Goal: Task Accomplishment & Management: Manage account settings

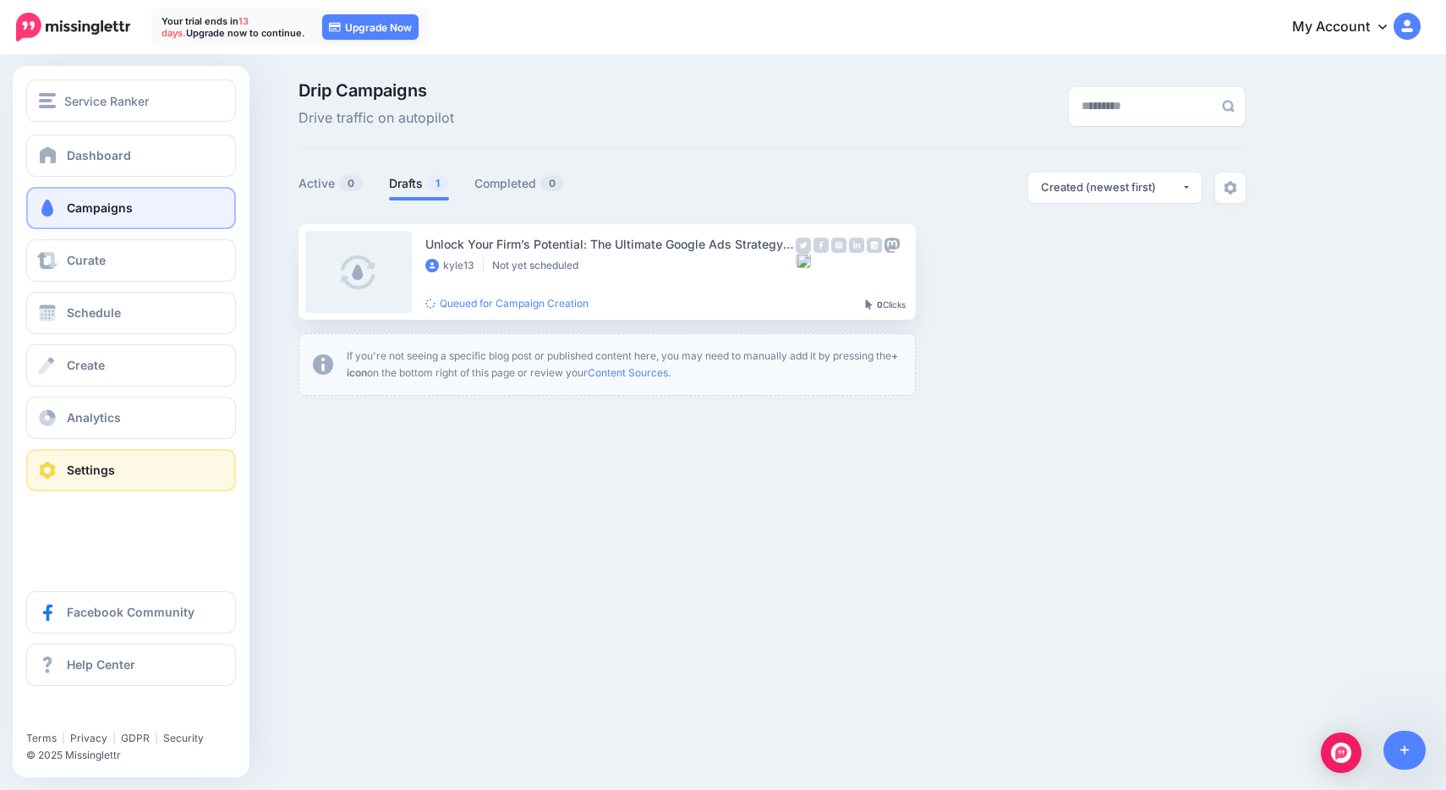
click at [63, 458] on link "Settings" at bounding box center [131, 470] width 210 height 42
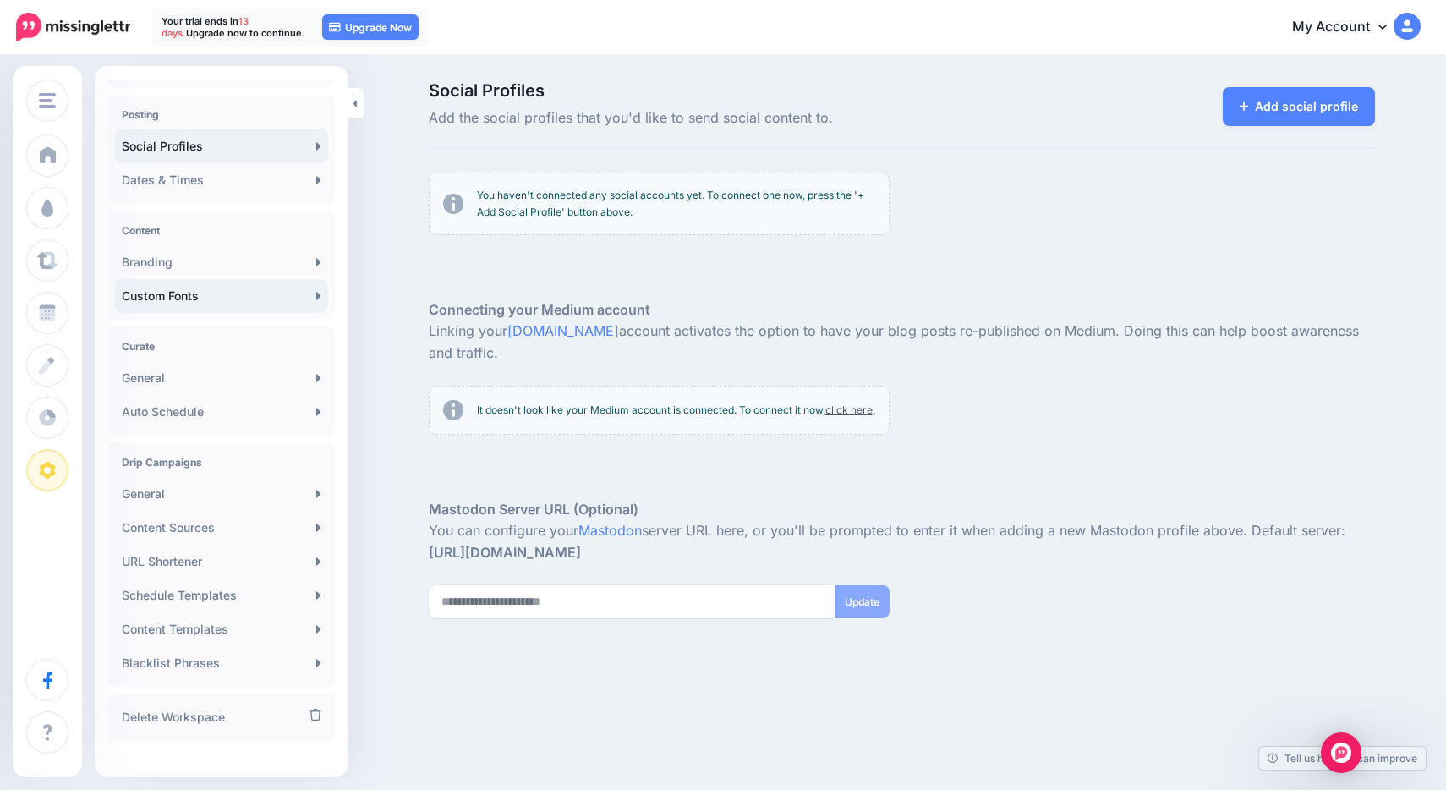
scroll to position [139, 0]
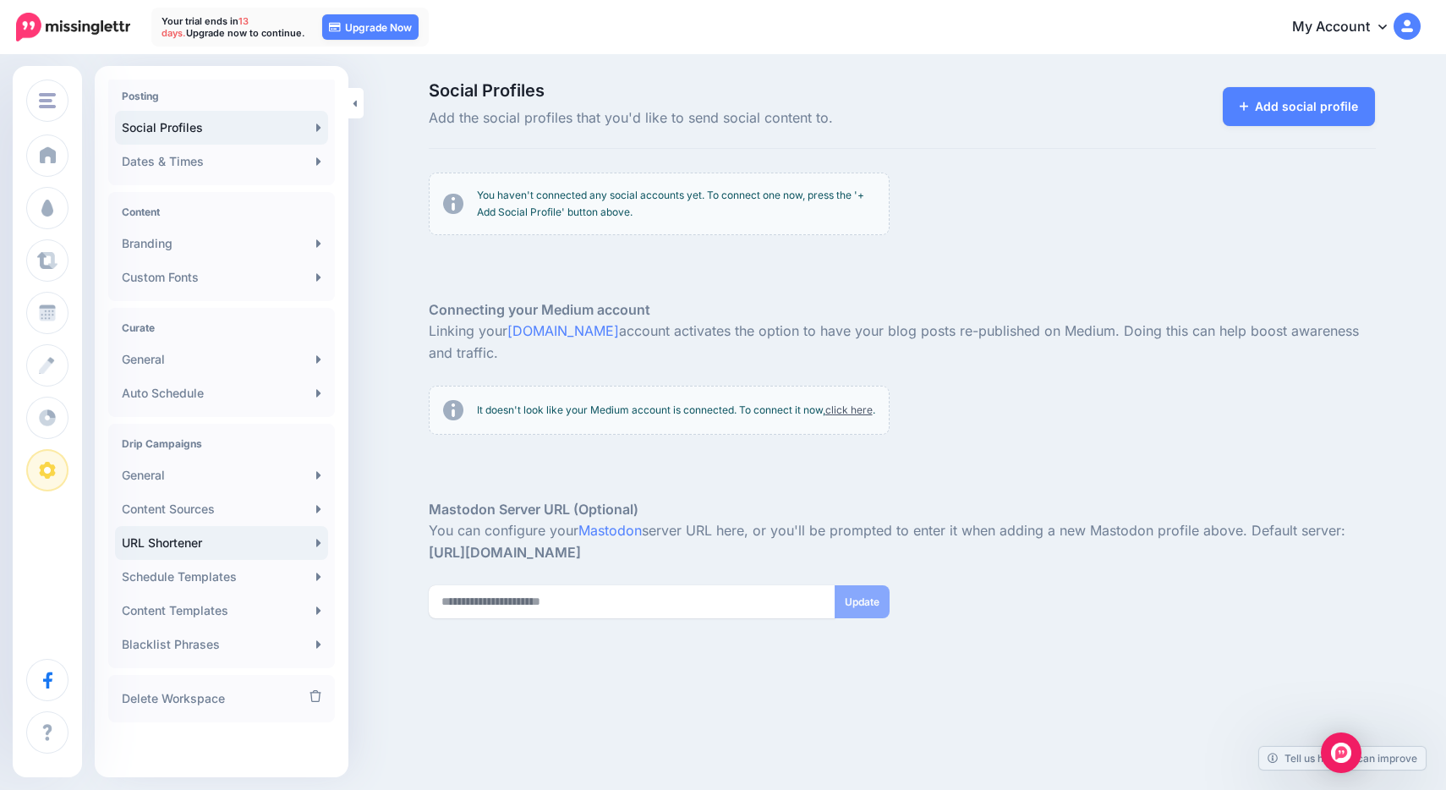
click at [223, 546] on link "URL Shortener" at bounding box center [221, 543] width 213 height 34
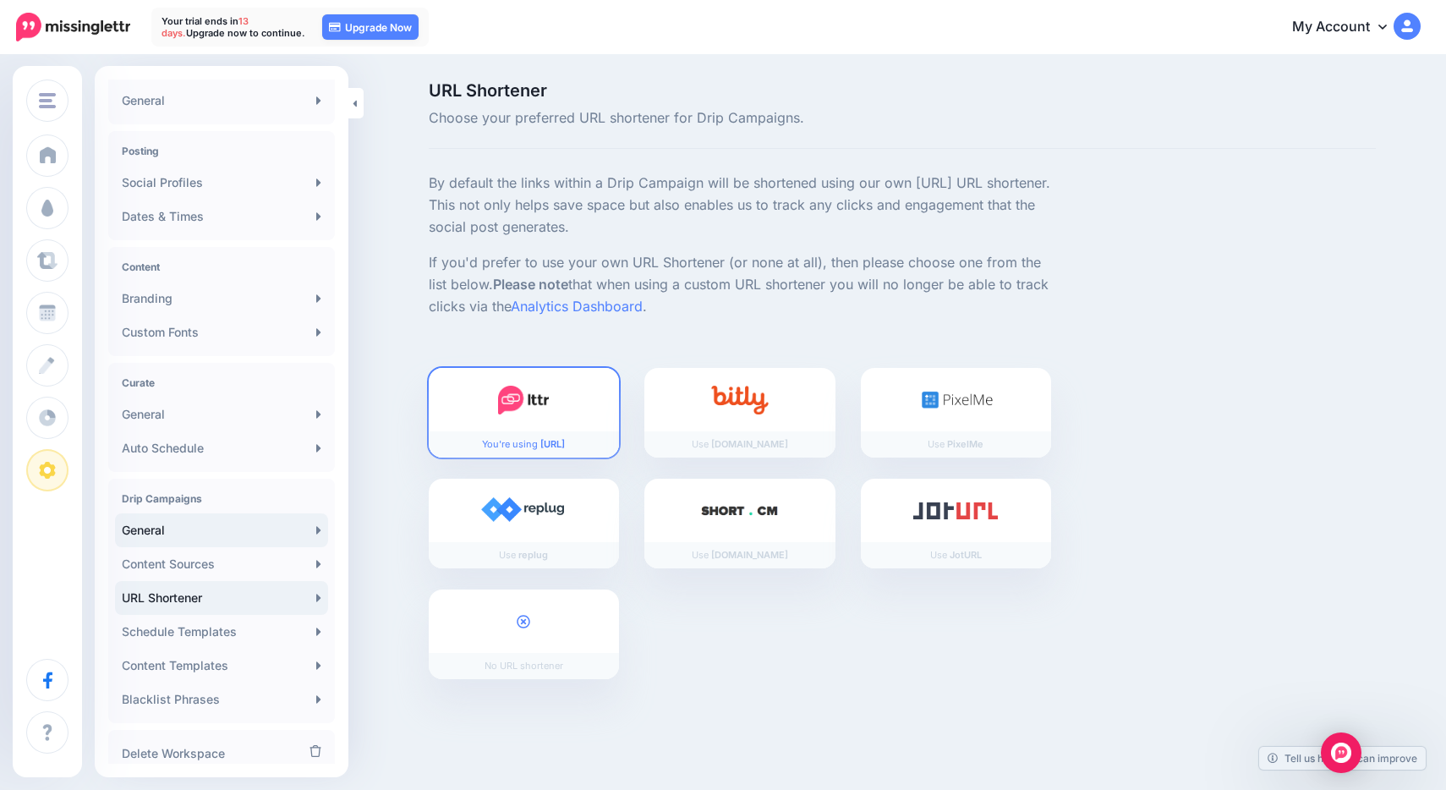
scroll to position [139, 0]
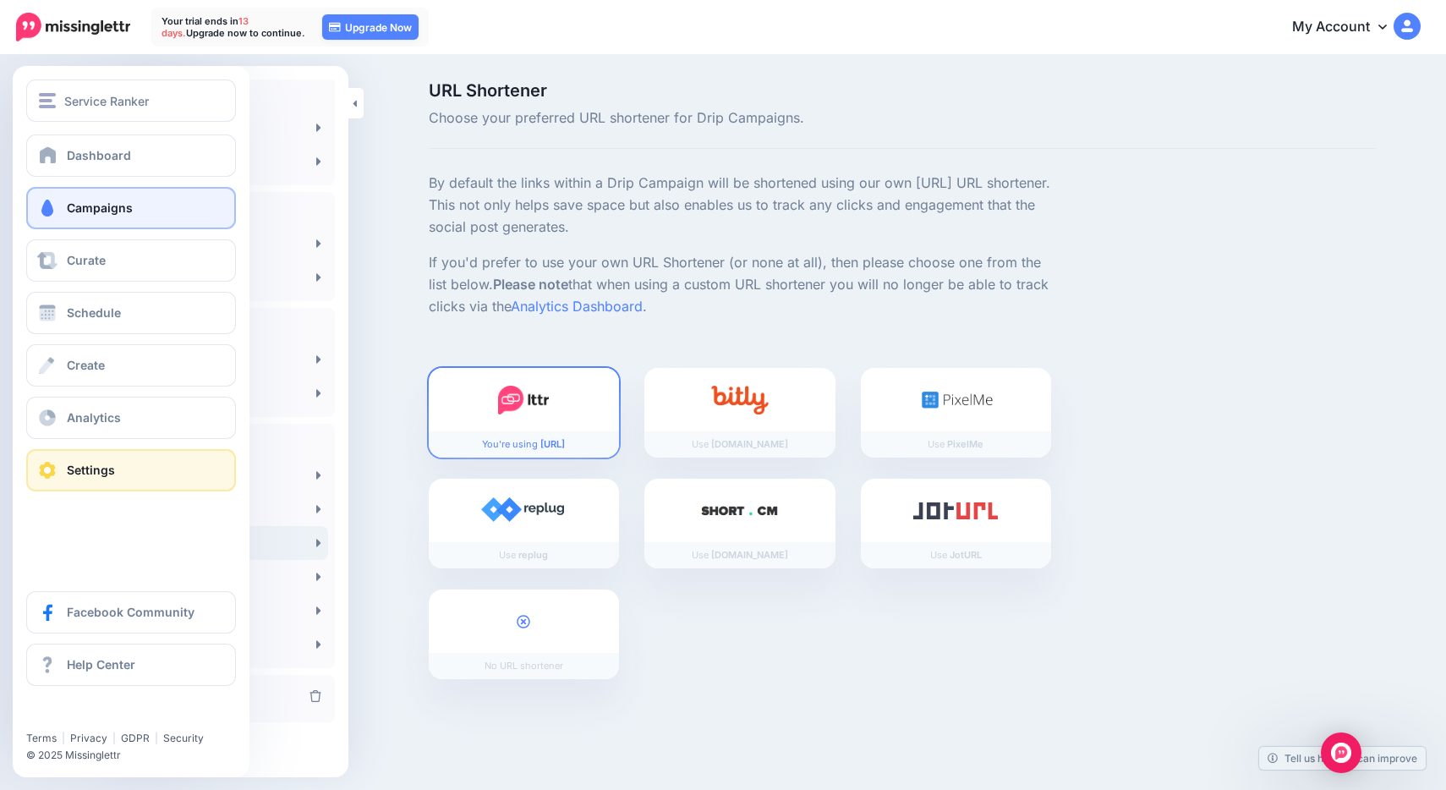
click at [56, 209] on span at bounding box center [47, 208] width 22 height 17
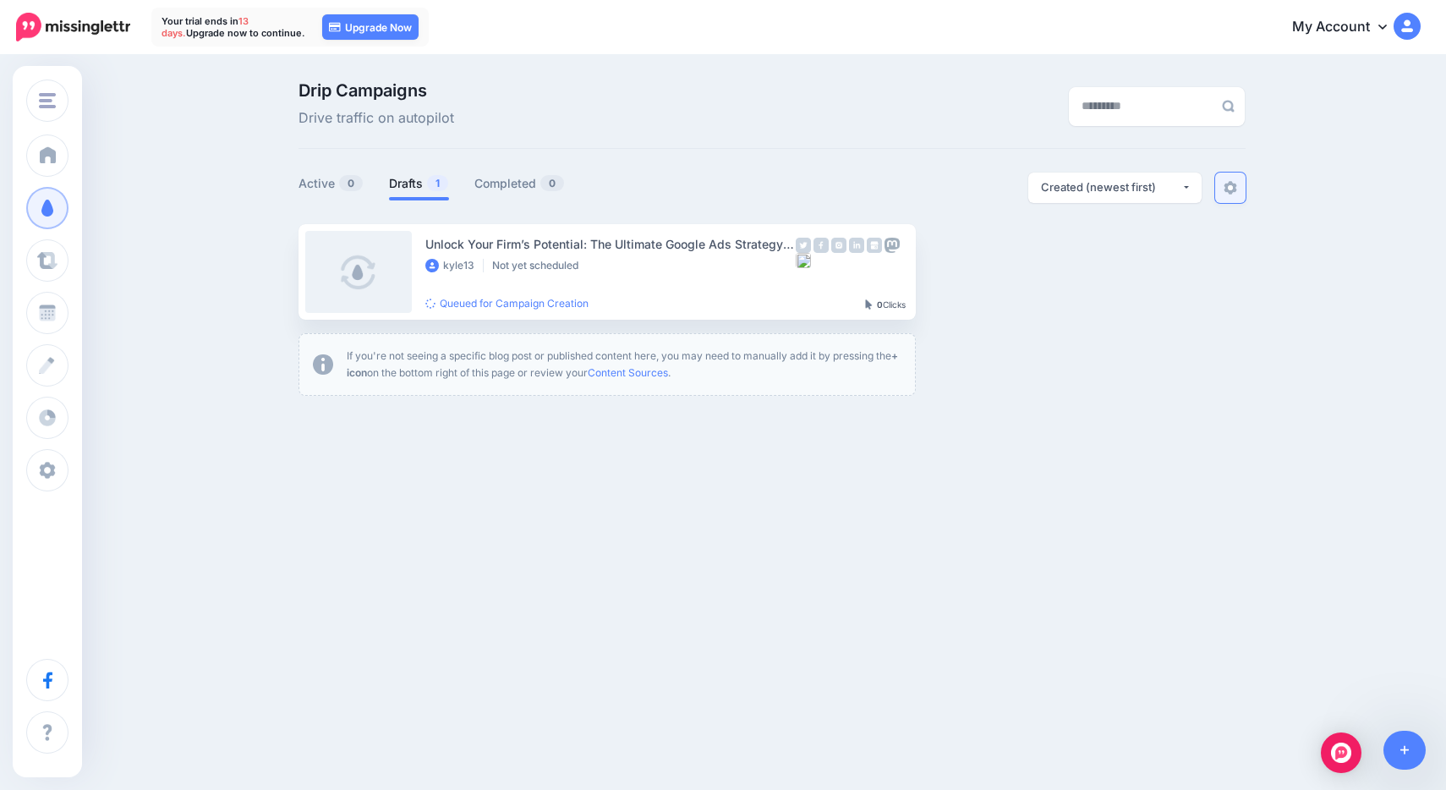
click at [1222, 184] on link at bounding box center [1230, 187] width 30 height 30
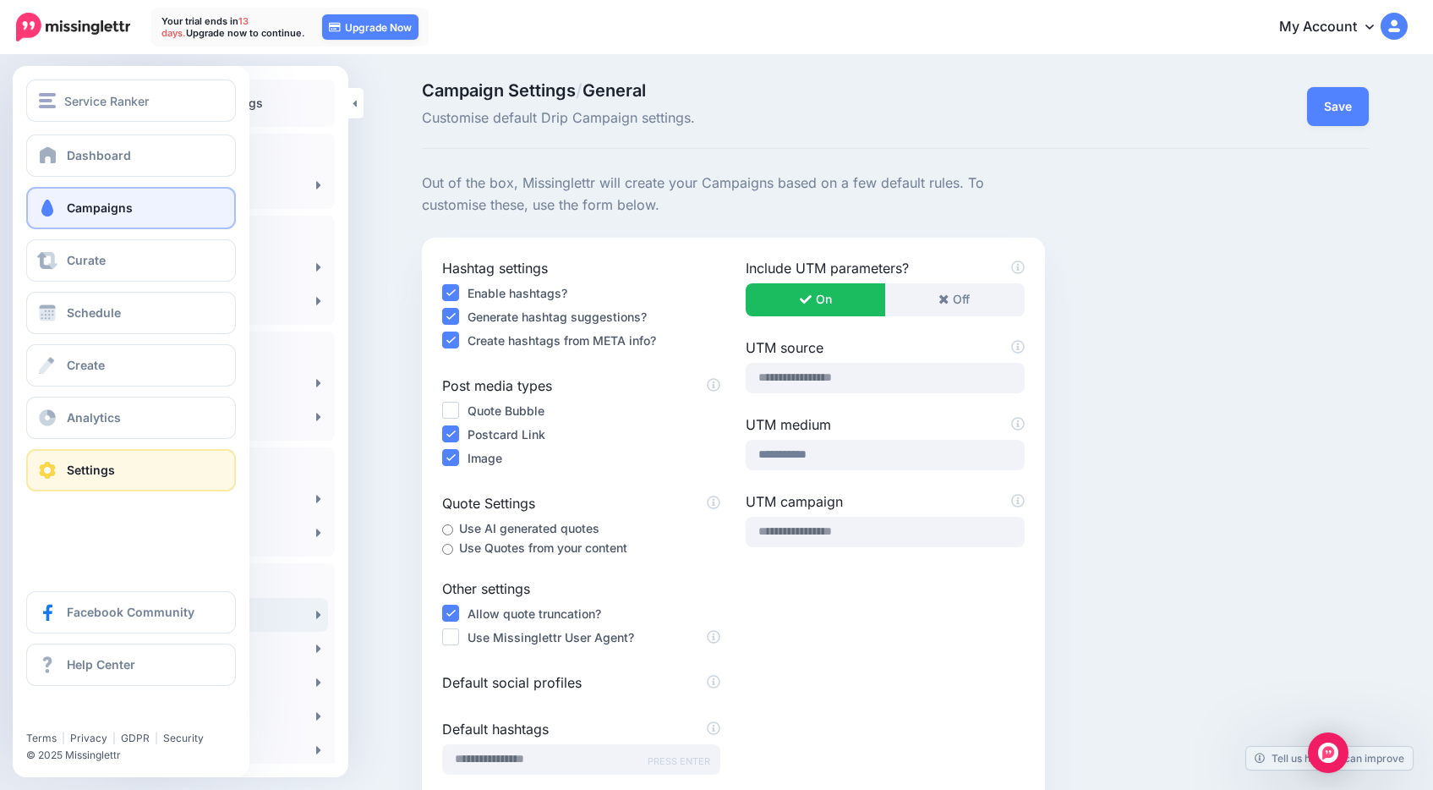
click at [101, 197] on link "Campaigns" at bounding box center [131, 208] width 210 height 42
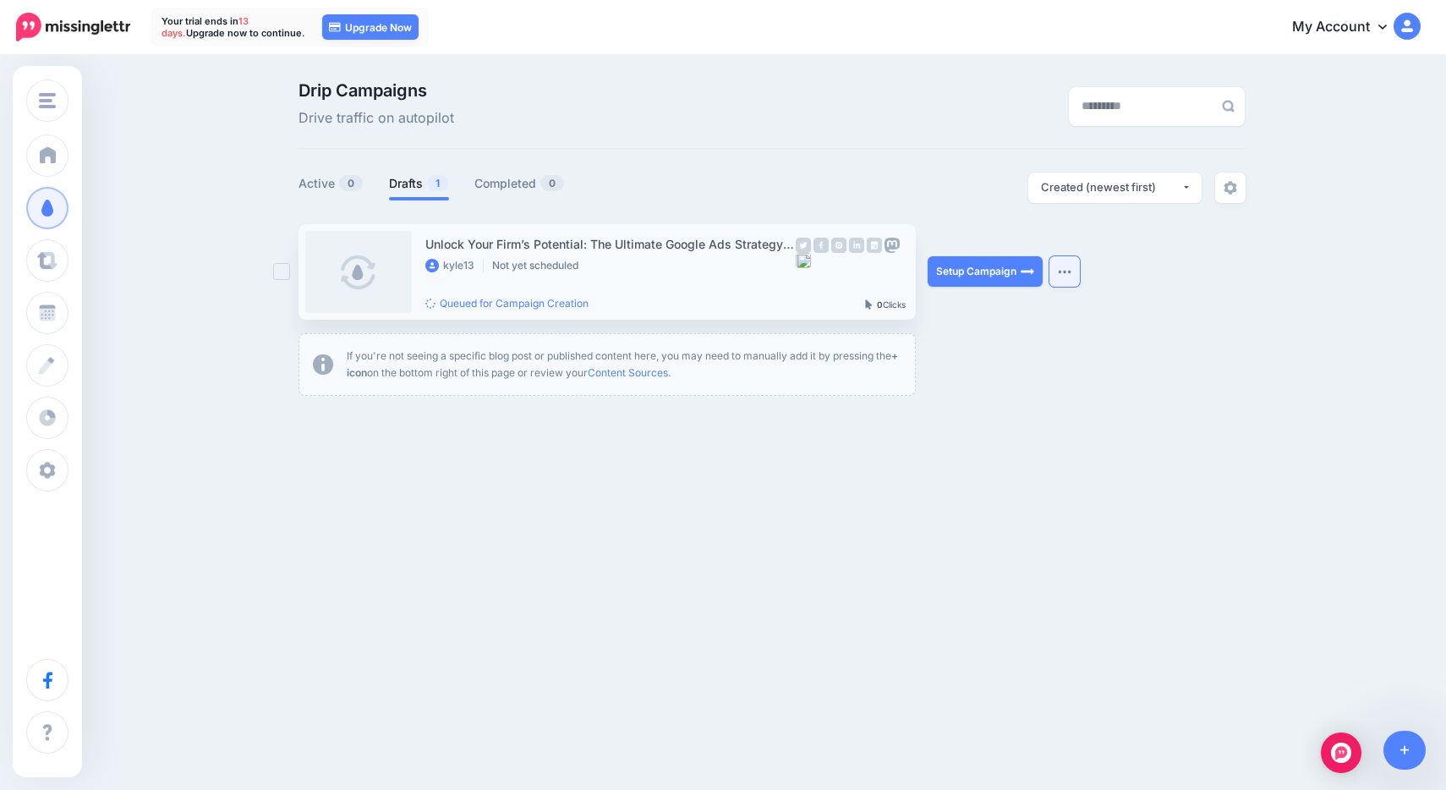
click at [1058, 267] on button "button" at bounding box center [1064, 271] width 30 height 30
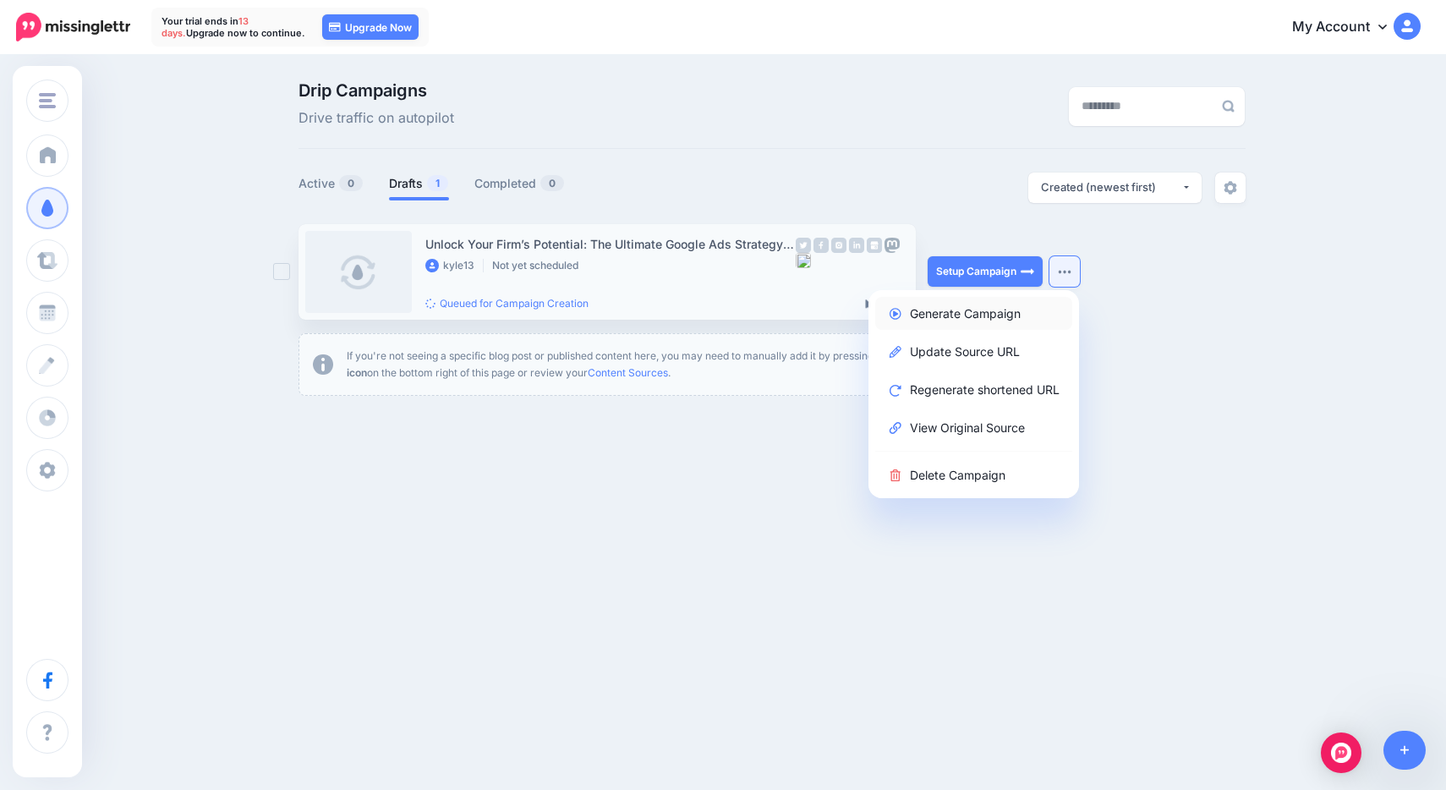
click at [938, 316] on link "Generate Campaign" at bounding box center [973, 313] width 197 height 33
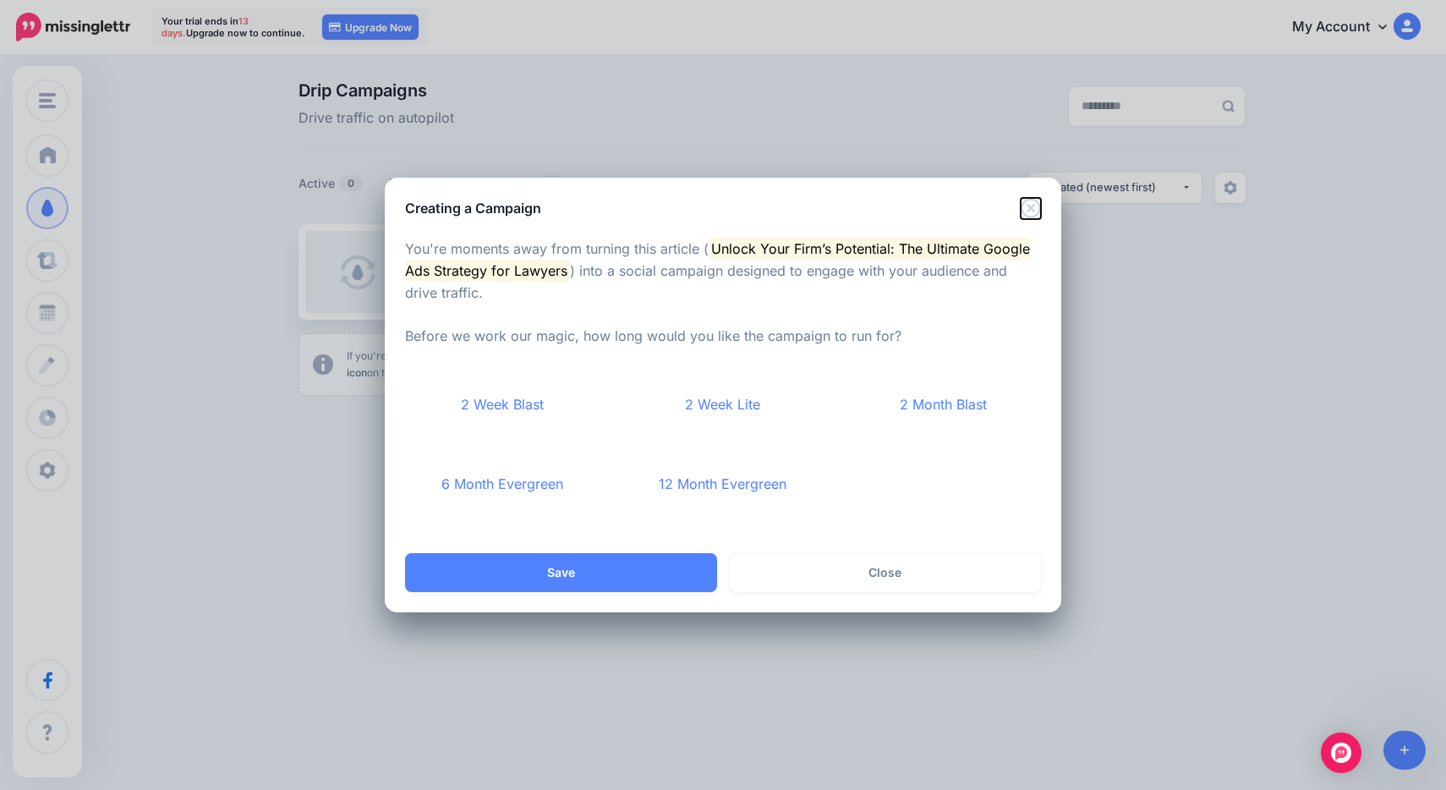
click at [1030, 207] on icon "Close" at bounding box center [1029, 207] width 19 height 19
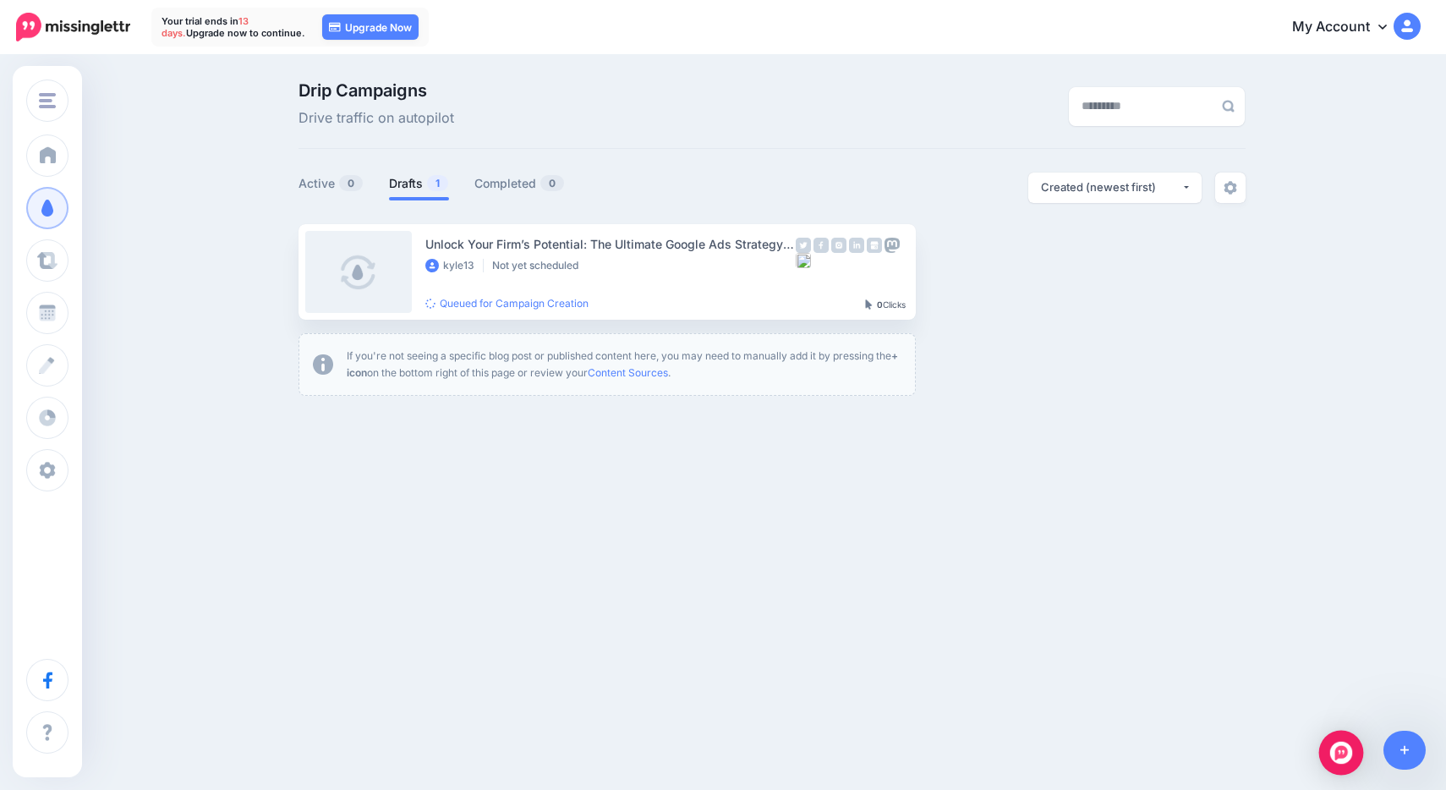
click at [1350, 764] on div "Open Intercom Messenger" at bounding box center [1341, 752] width 45 height 45
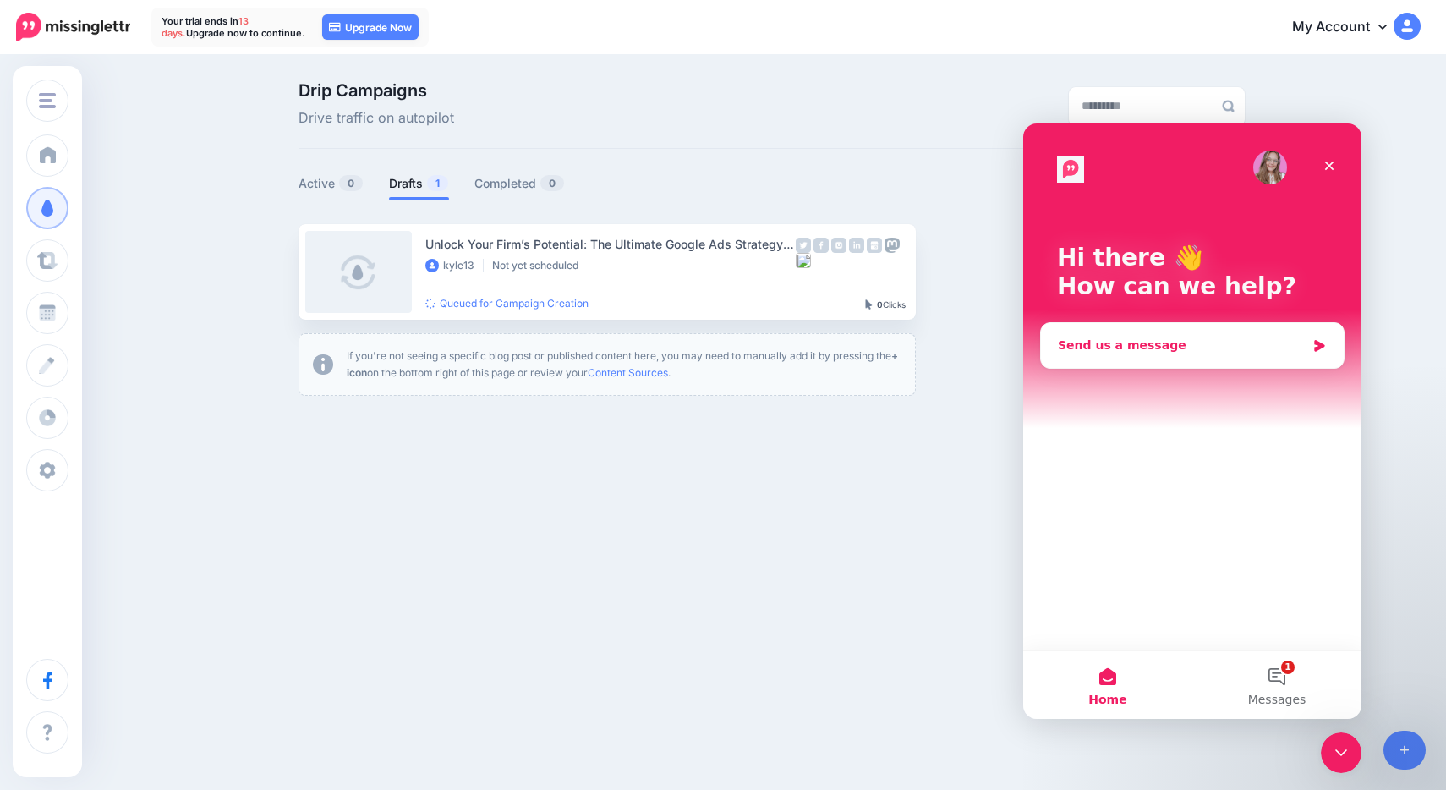
click at [1142, 349] on div "Send us a message" at bounding box center [1182, 345] width 248 height 18
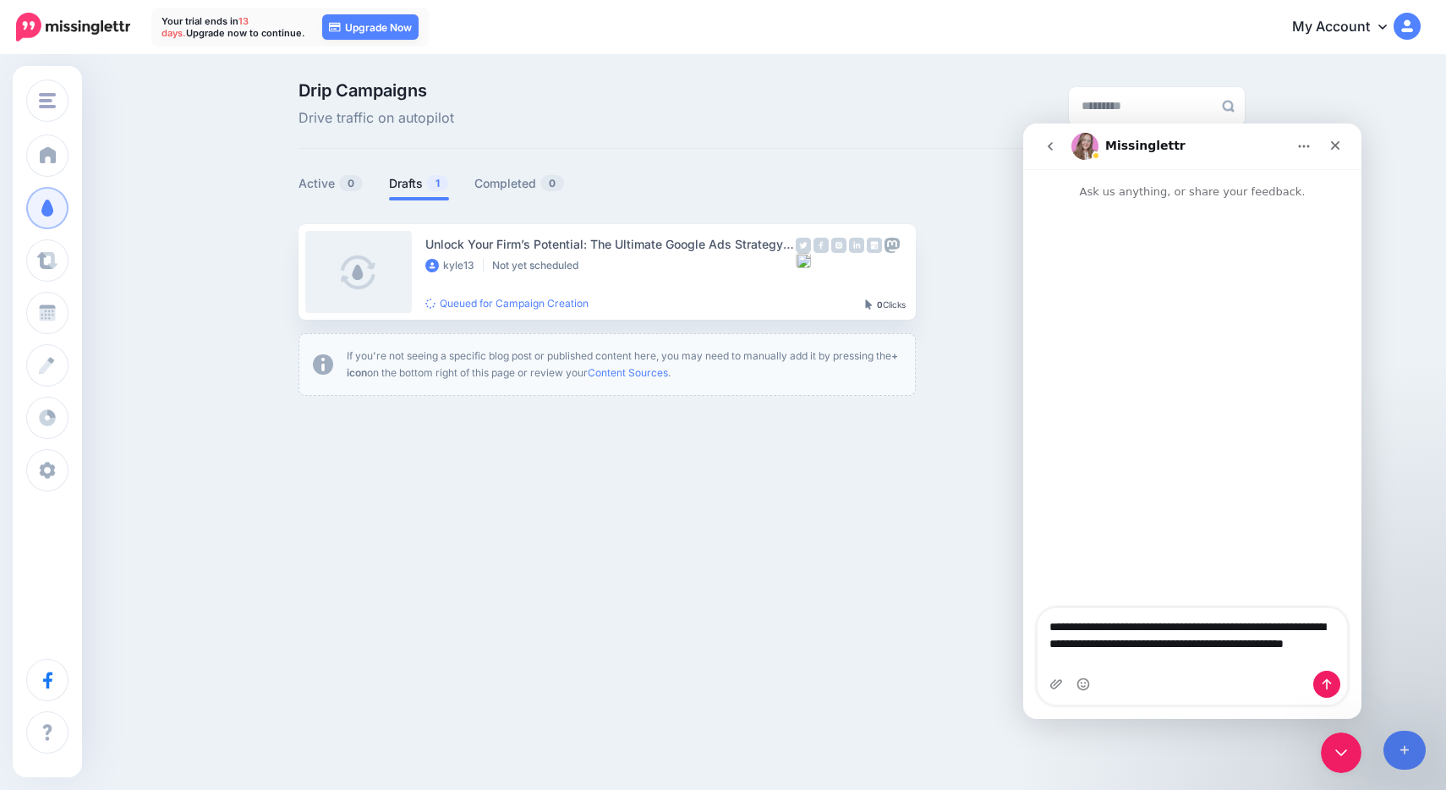
type textarea "**********"
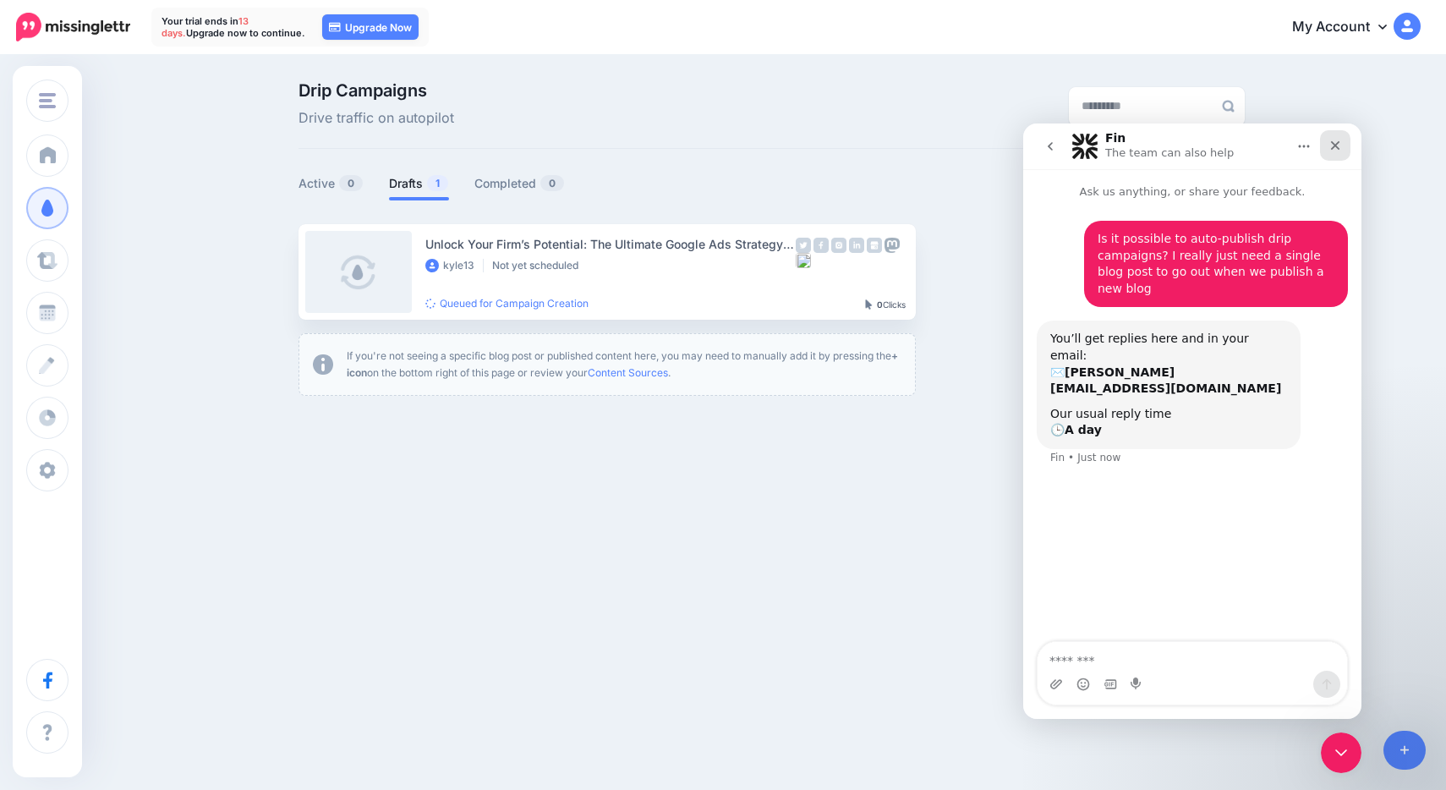
click at [1337, 143] on icon "Close" at bounding box center [1335, 145] width 9 height 9
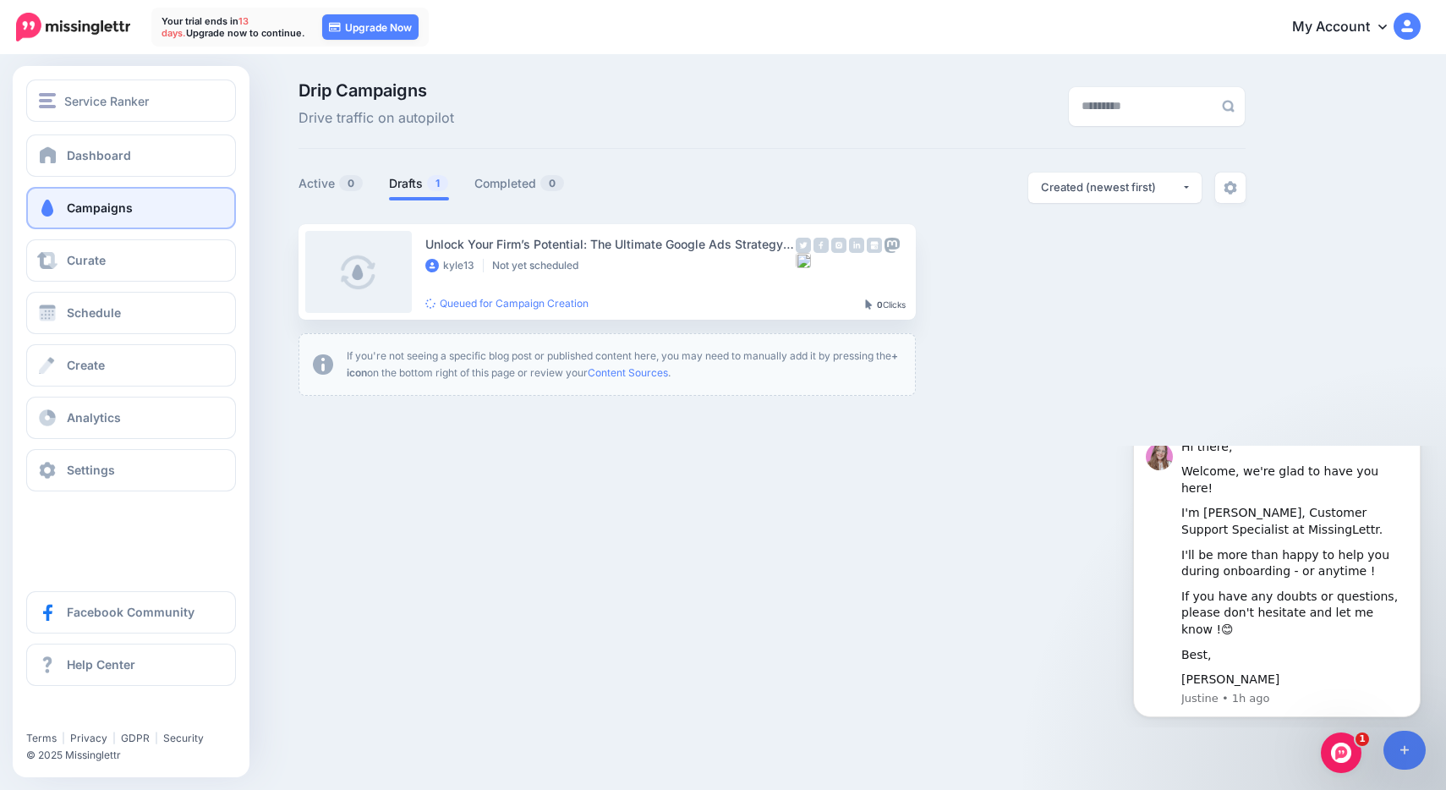
click at [58, 209] on link "Campaigns" at bounding box center [131, 208] width 210 height 42
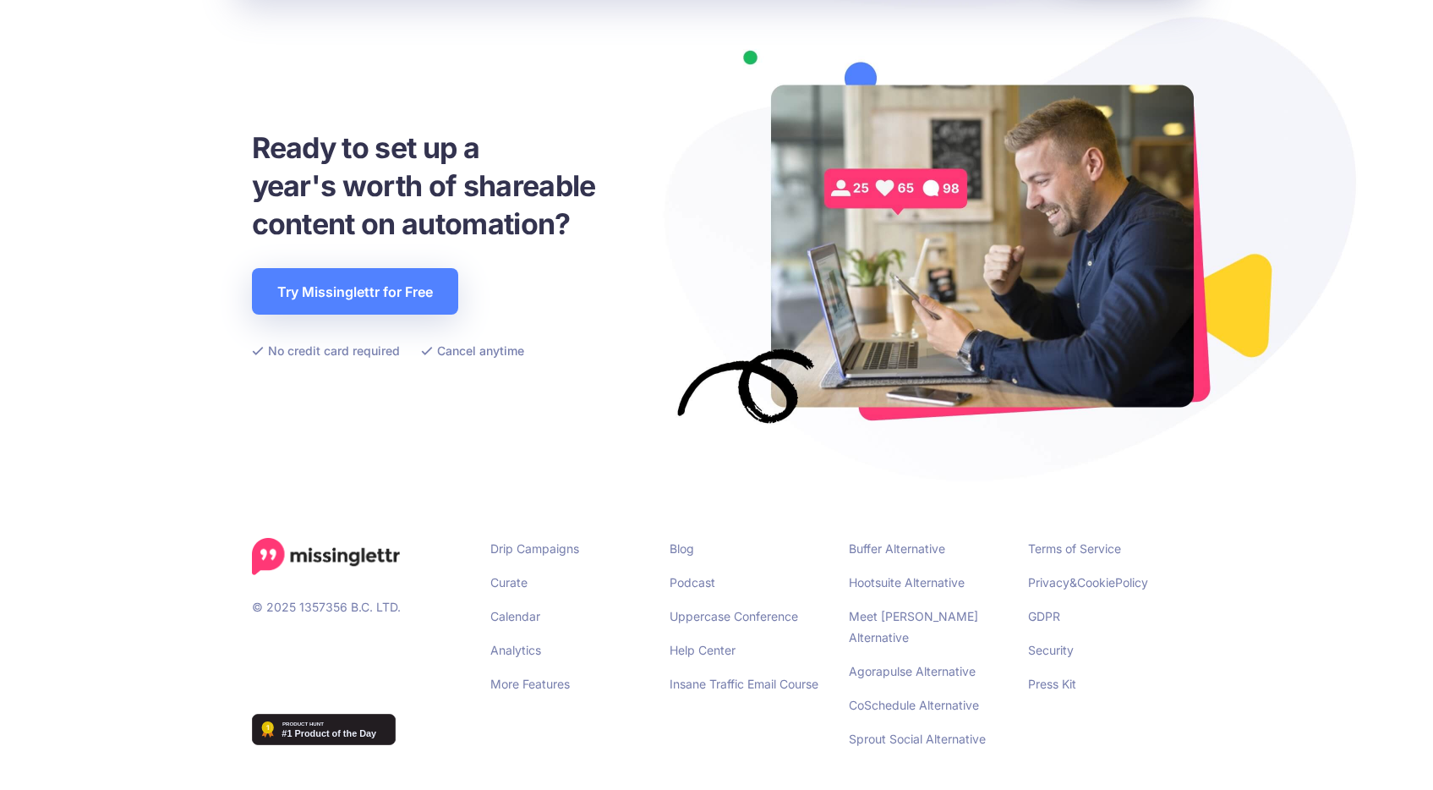
scroll to position [3716, 0]
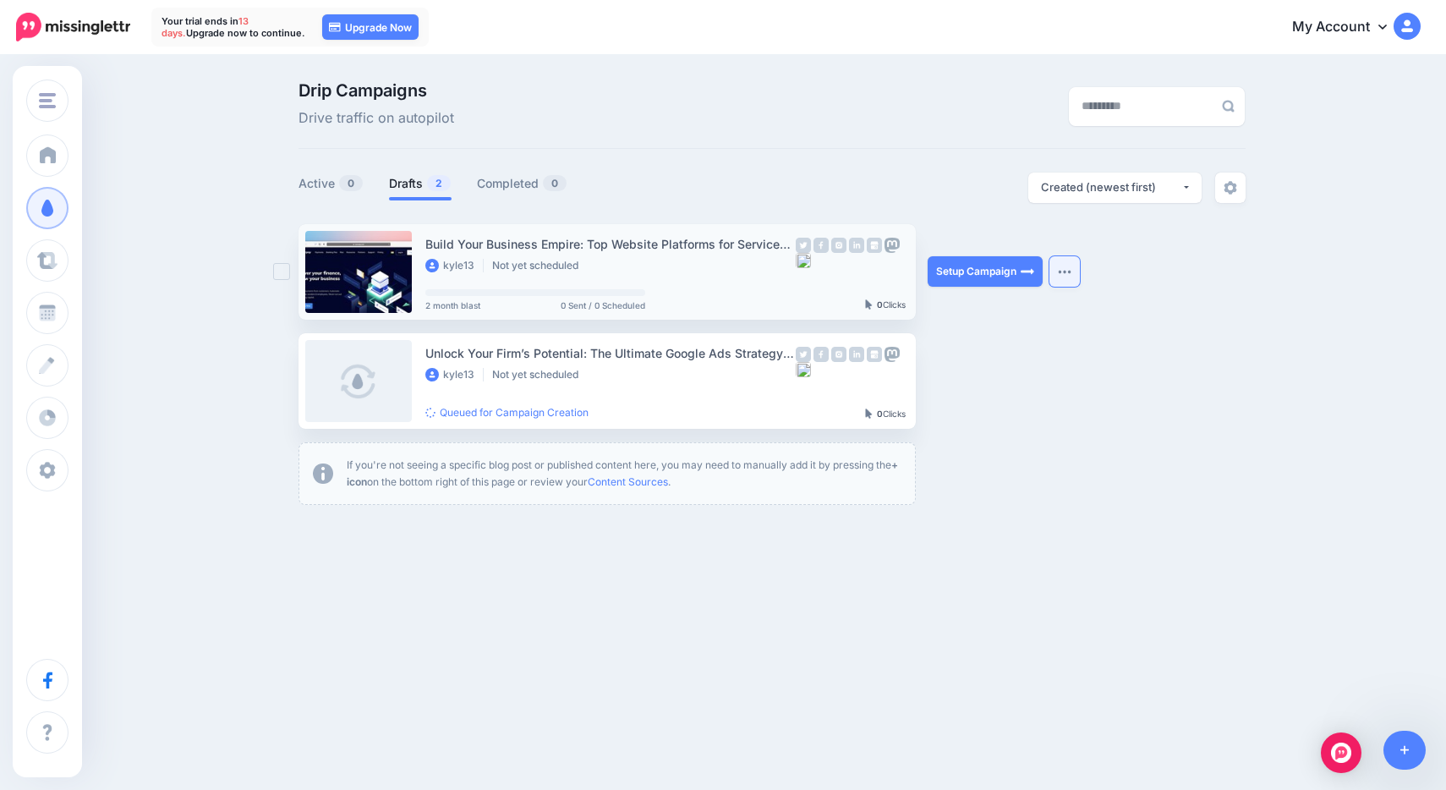
click at [1068, 271] on img "button" at bounding box center [1065, 271] width 14 height 5
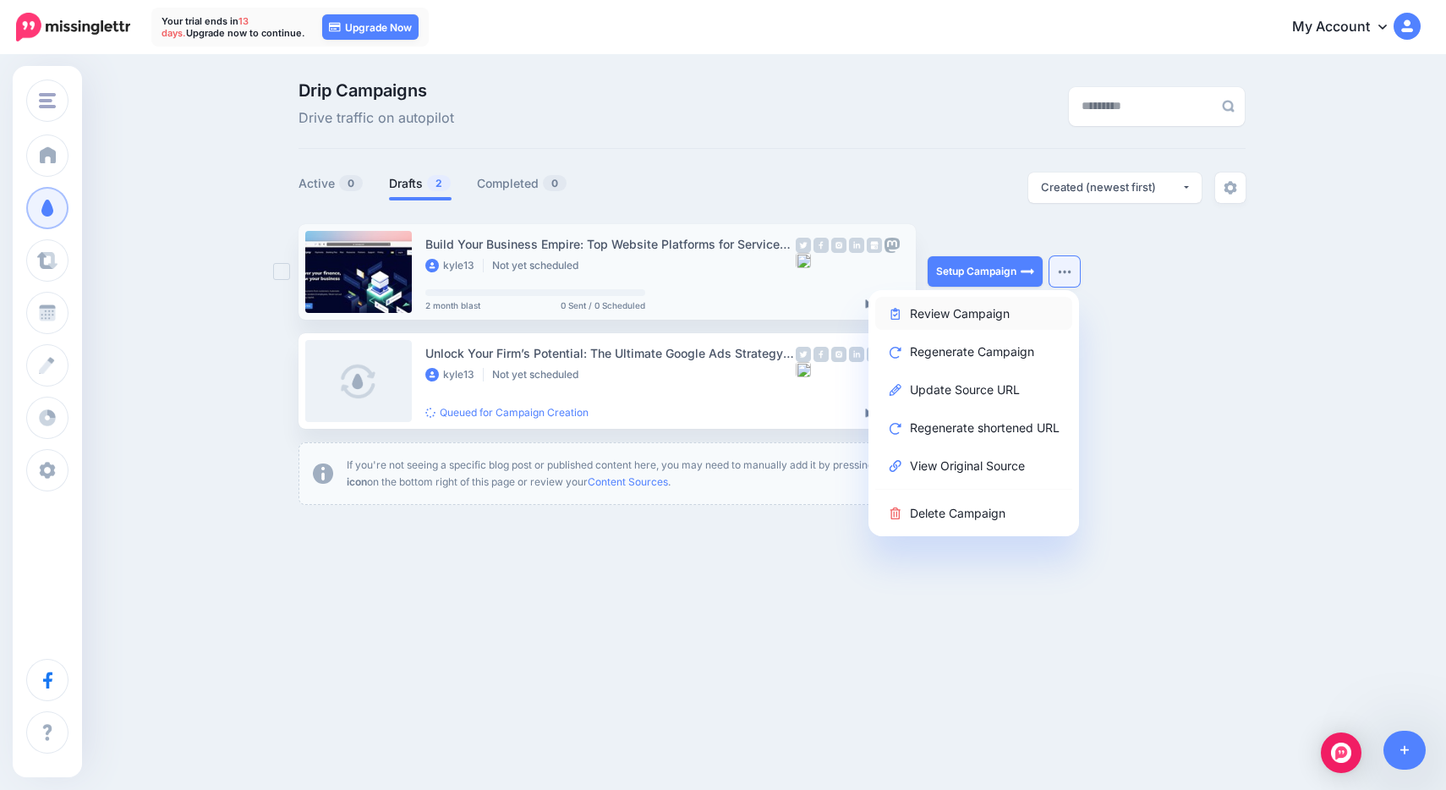
click at [994, 316] on link "Review Campaign" at bounding box center [973, 313] width 197 height 33
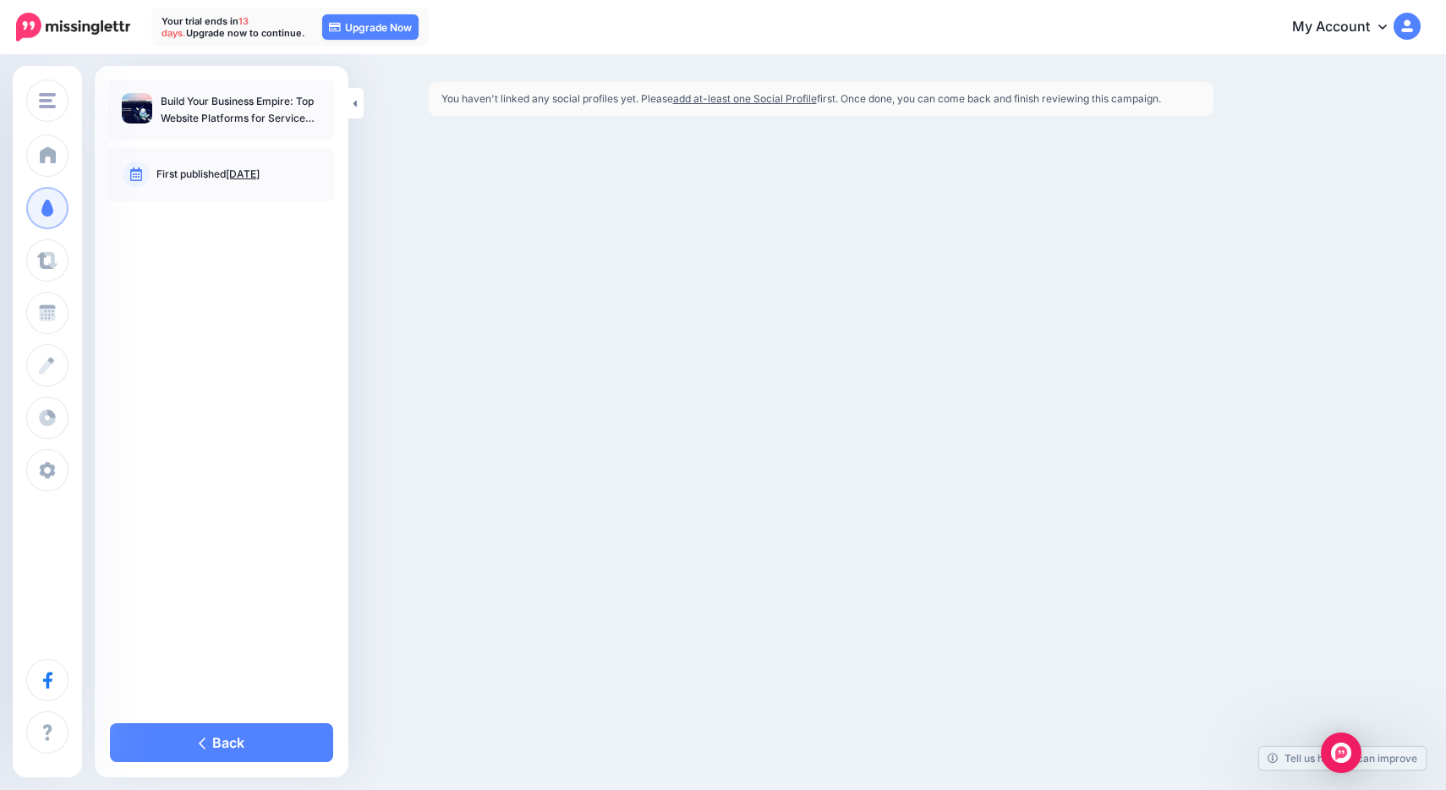
click at [718, 96] on link "add at-least one Social Profile" at bounding box center [745, 98] width 144 height 13
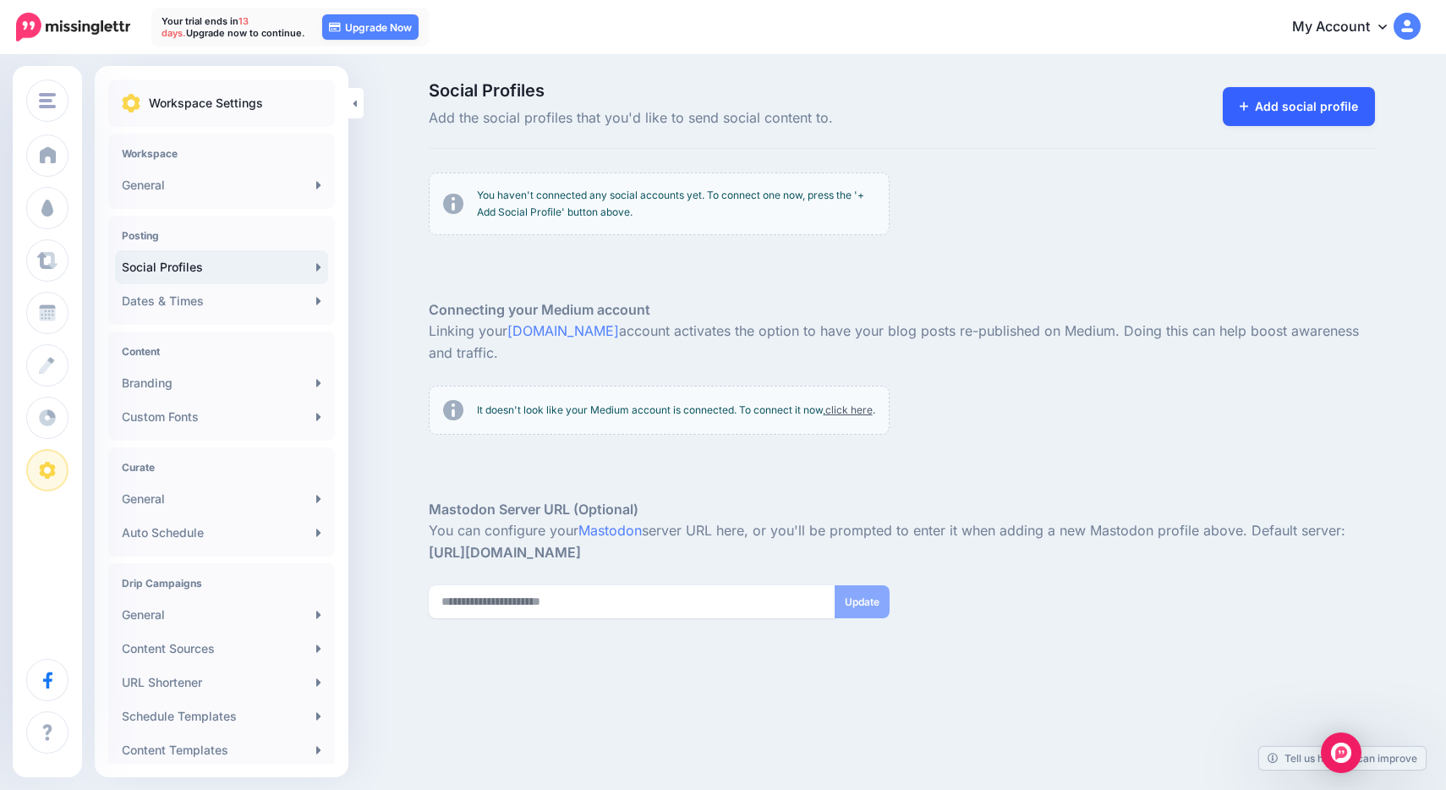
click at [1289, 112] on link "Add social profile" at bounding box center [1298, 106] width 153 height 39
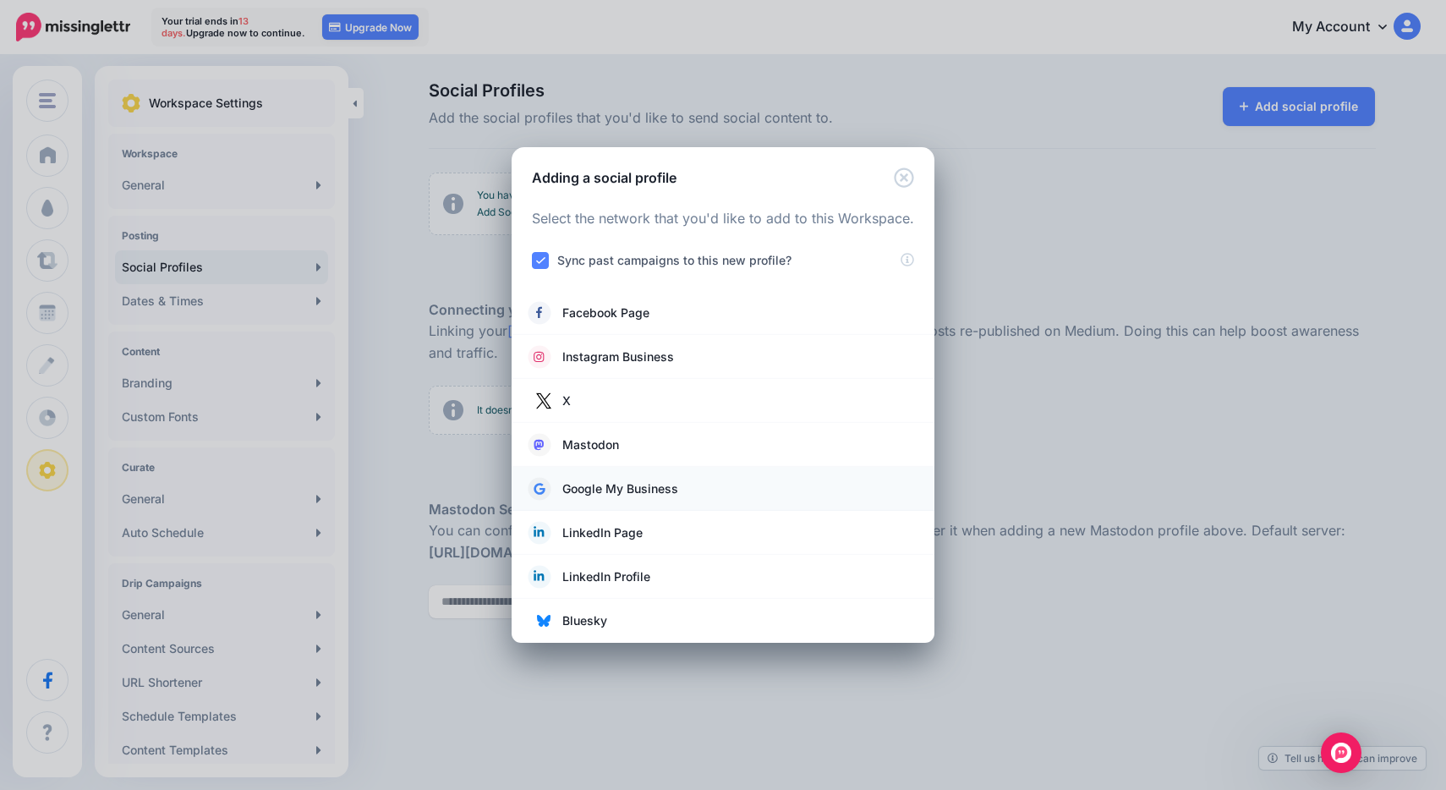
click at [575, 488] on span "Google My Business" at bounding box center [620, 488] width 116 height 20
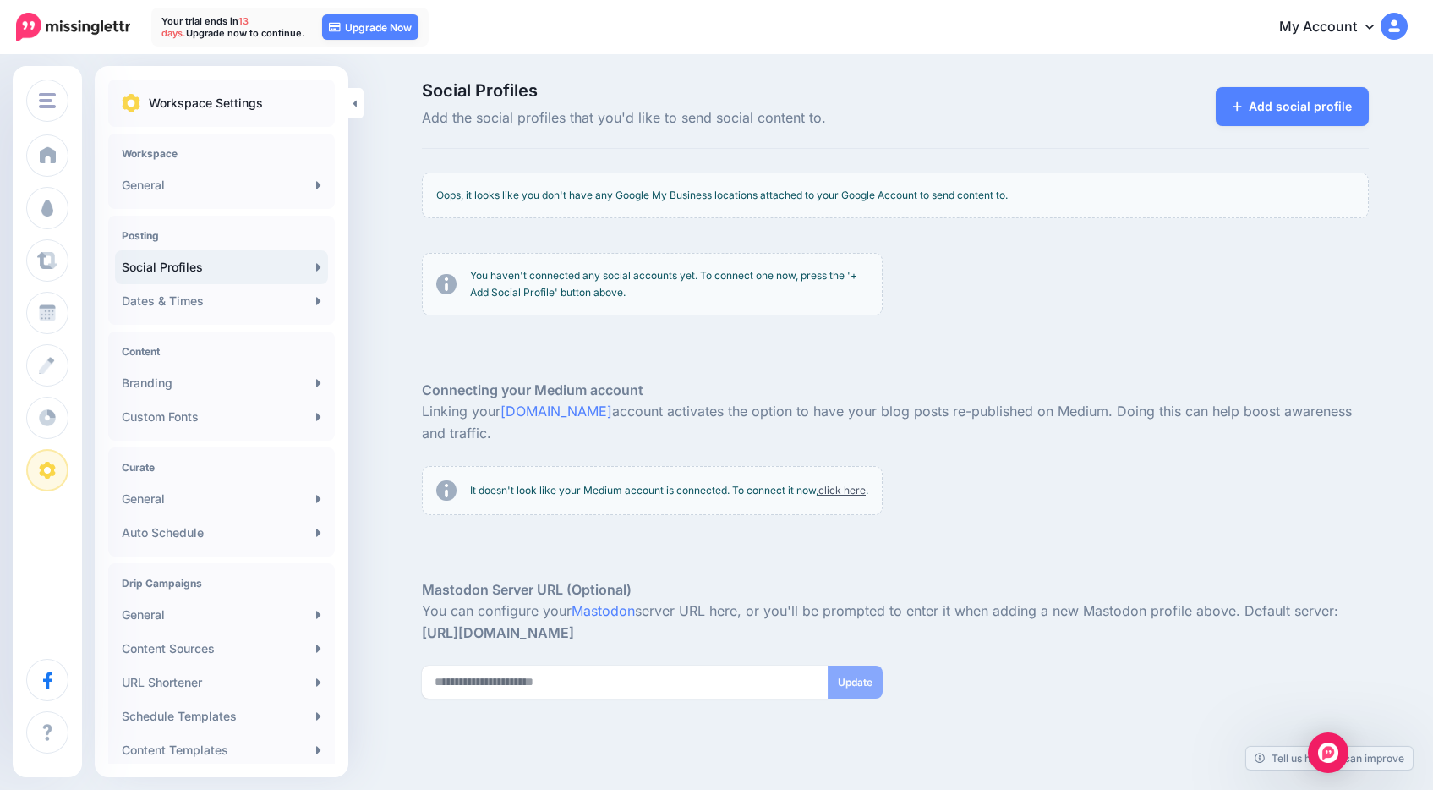
click at [1121, 620] on p "You can configure your Mastodon server URL here, or you'll be prompted to enter…" at bounding box center [895, 622] width 947 height 44
copy p "Mastodon"
click at [1276, 108] on link "Add social profile" at bounding box center [1292, 106] width 153 height 39
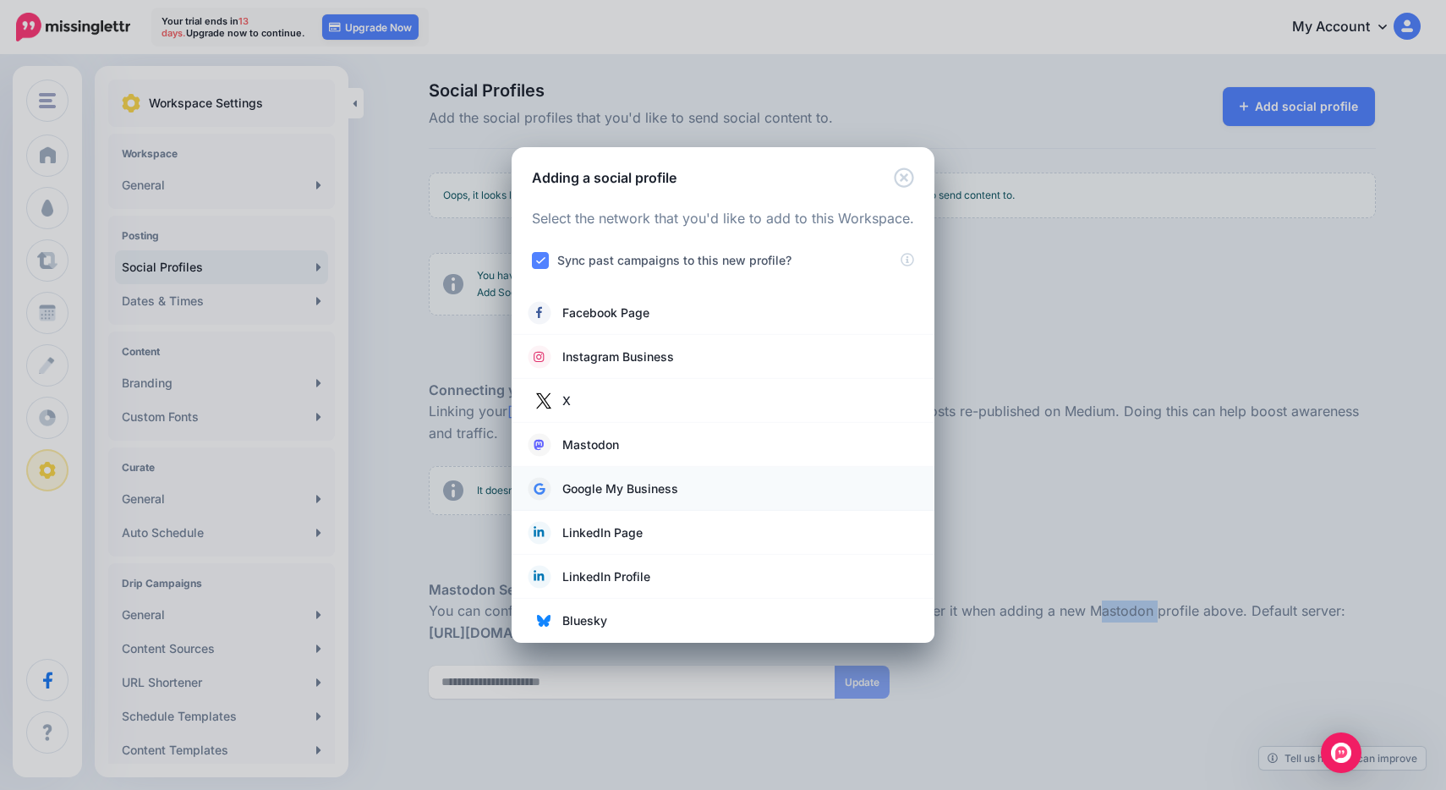
click at [627, 496] on span "Google My Business" at bounding box center [620, 488] width 116 height 20
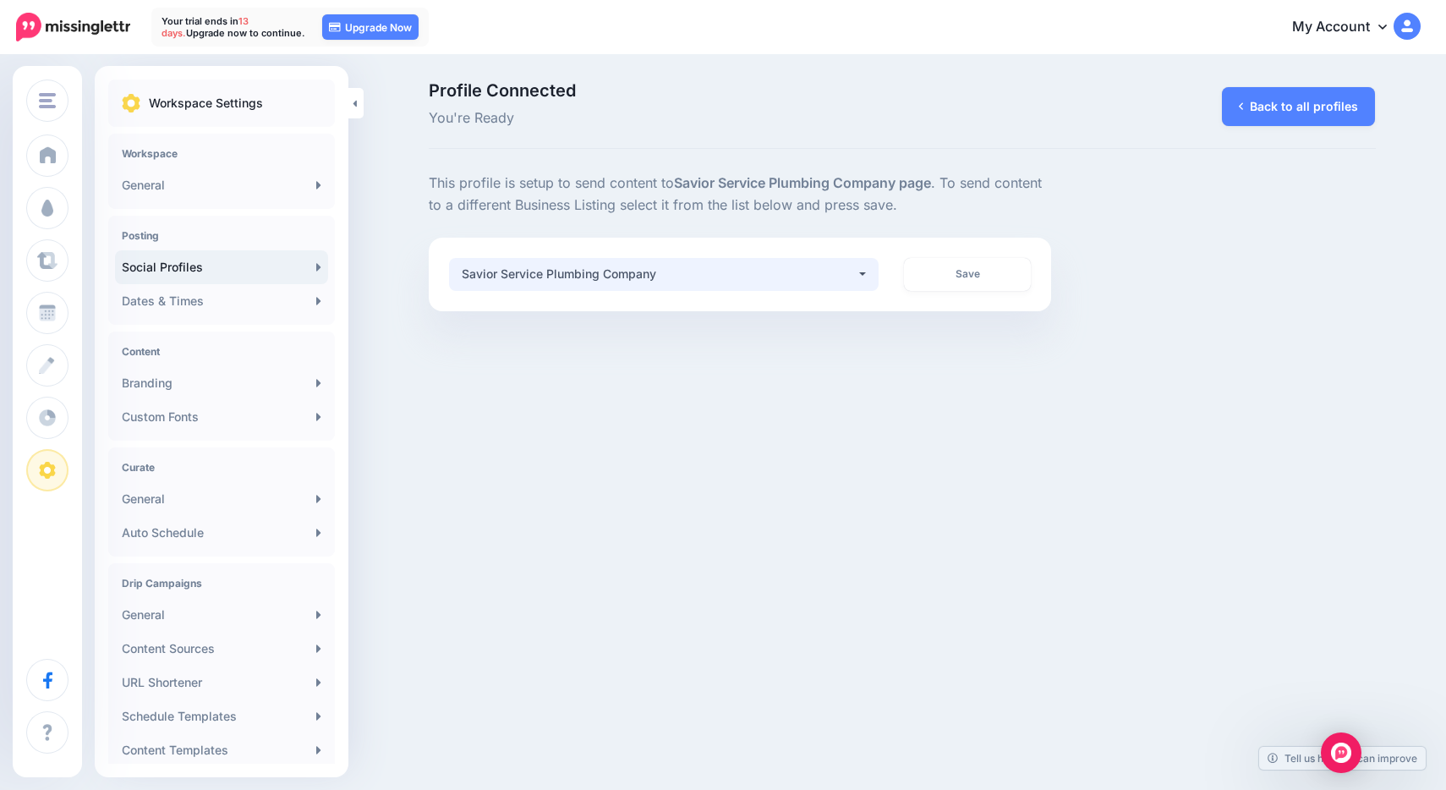
click at [765, 278] on div "Savior Service Plumbing Company" at bounding box center [659, 274] width 395 height 20
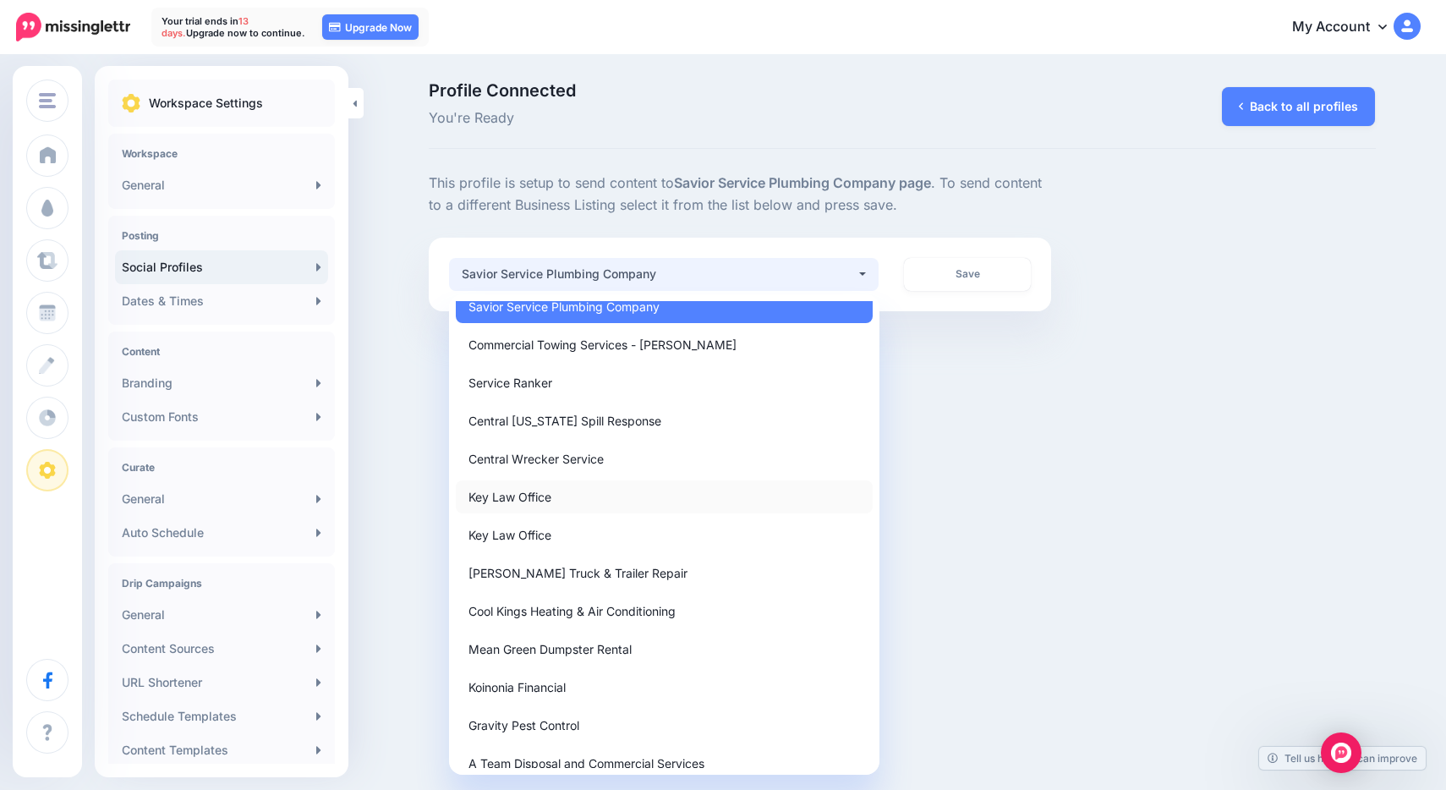
scroll to position [8, 0]
click at [607, 435] on link "Central Texas Spill Response" at bounding box center [664, 423] width 417 height 33
select select "**********"
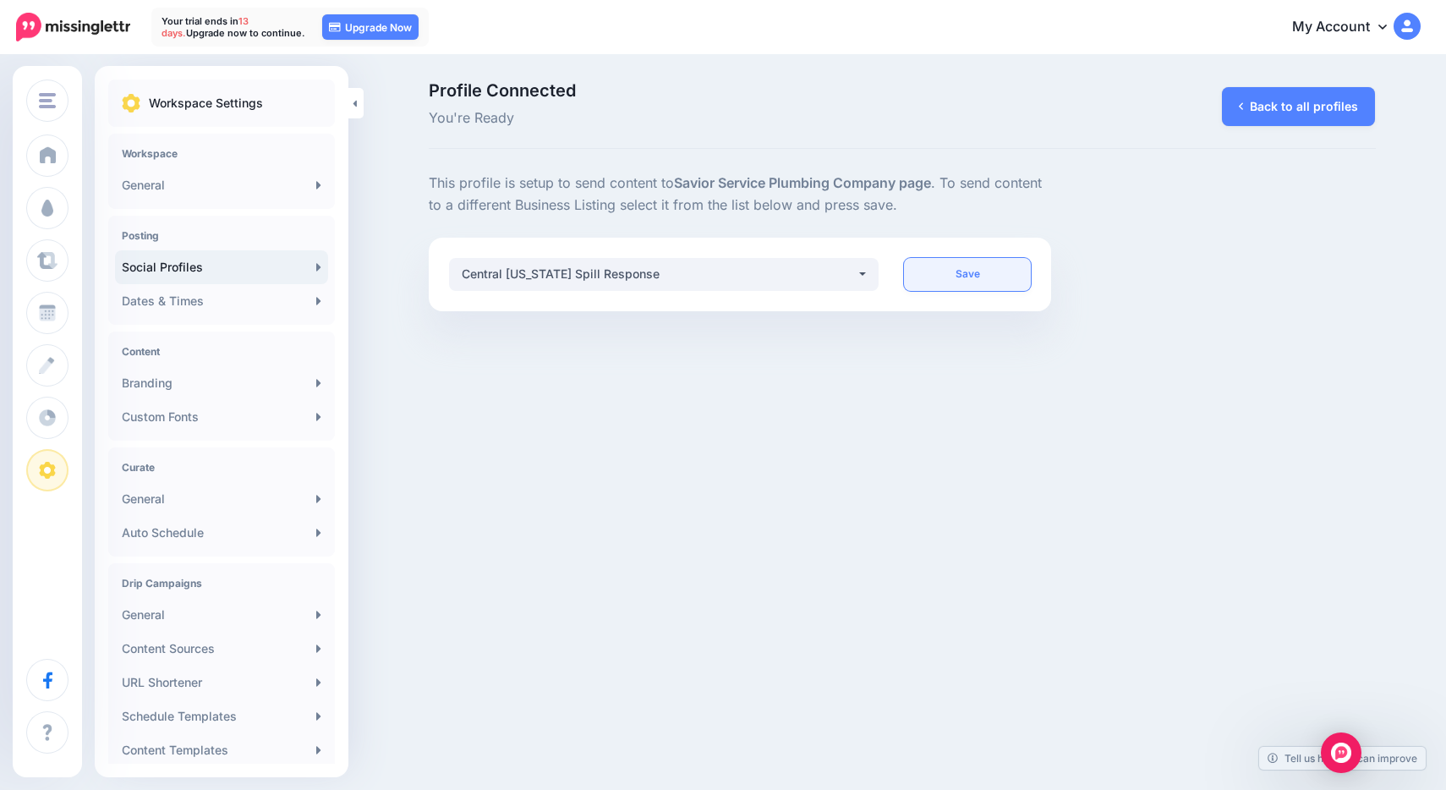
click at [965, 275] on link "Save" at bounding box center [967, 274] width 127 height 33
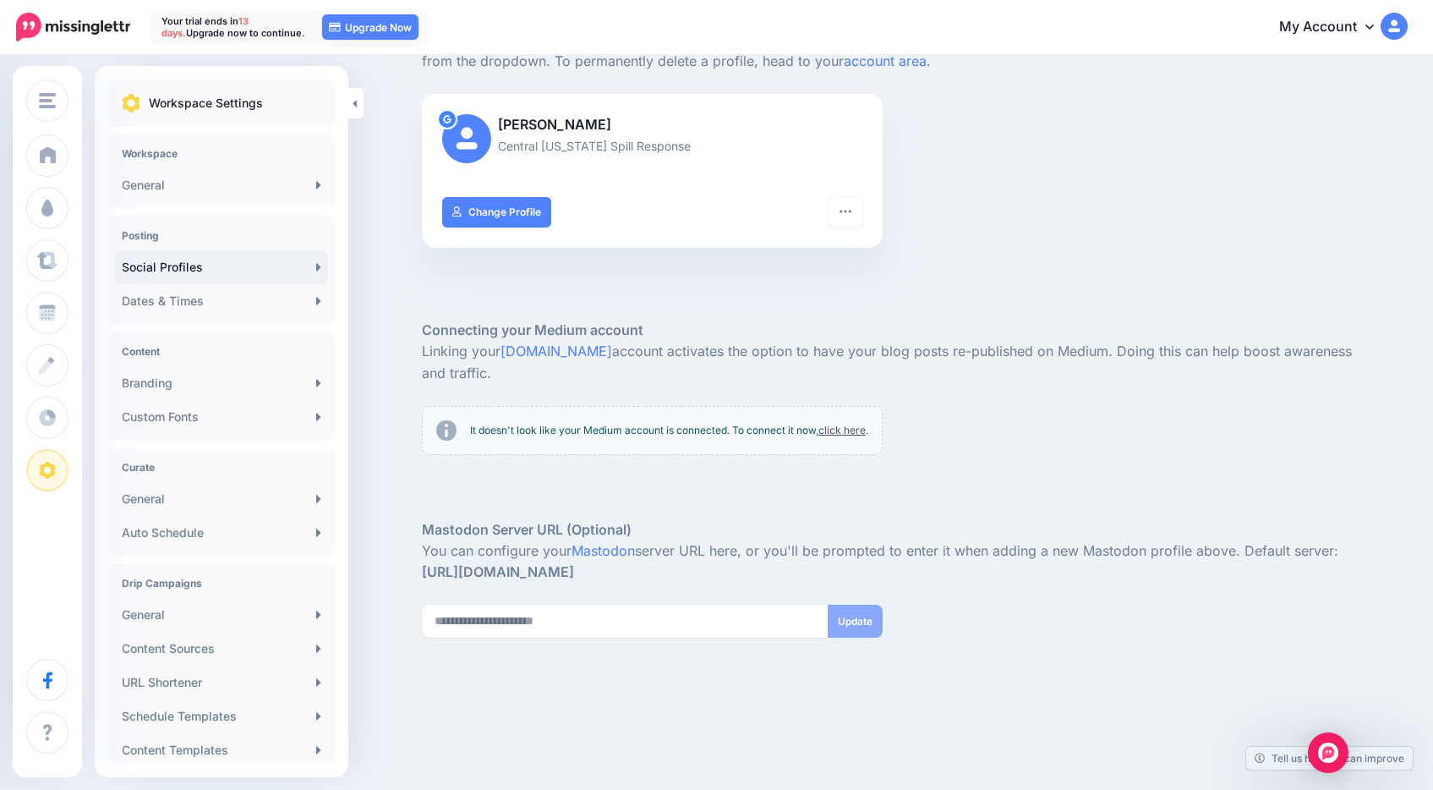
scroll to position [145, 0]
click at [209, 606] on link "General" at bounding box center [221, 615] width 213 height 34
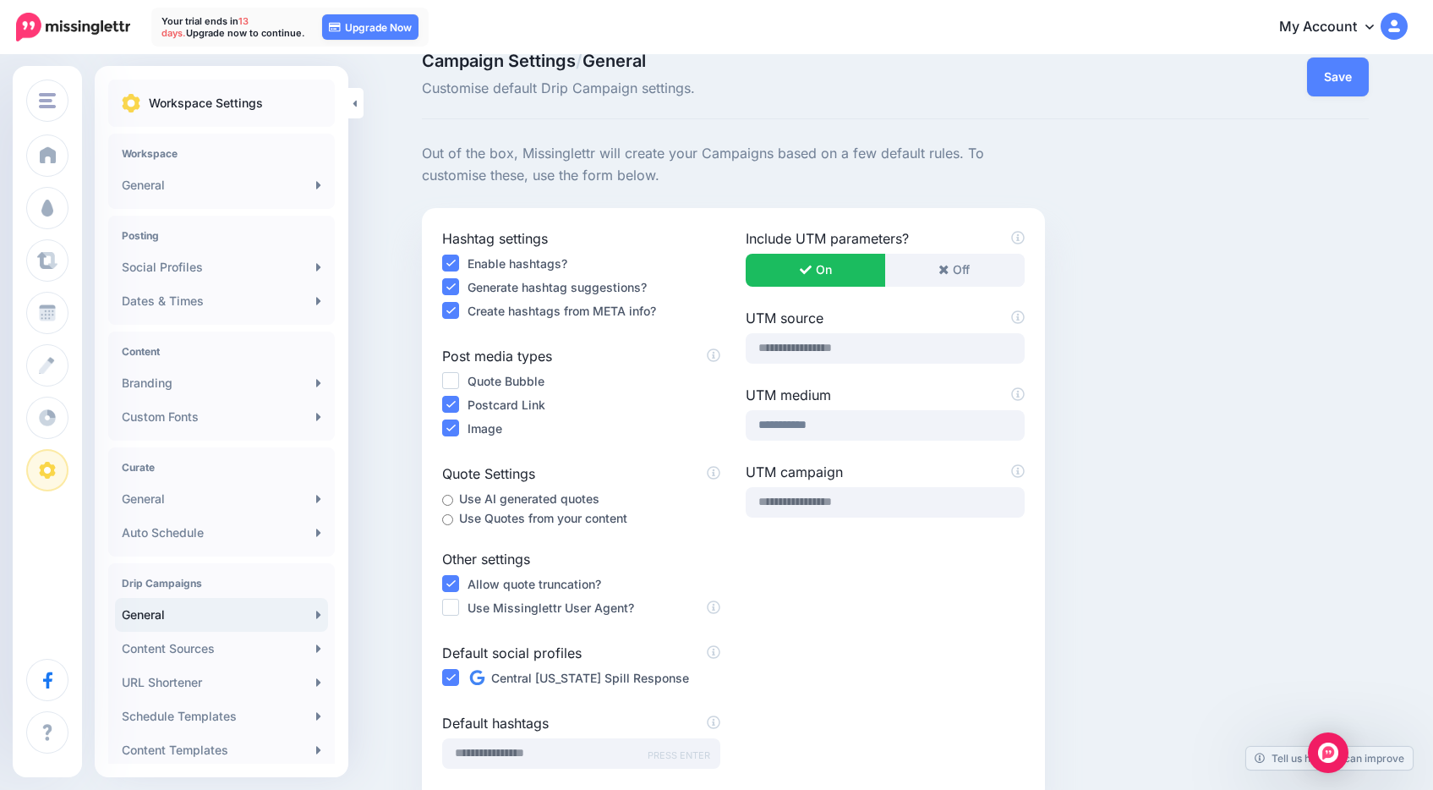
scroll to position [28, 0]
click at [795, 429] on input "**********" at bounding box center [885, 427] width 278 height 30
click at [795, 552] on div "Include UTM parameters? On Off UTM source" at bounding box center [884, 507] width 303 height 554
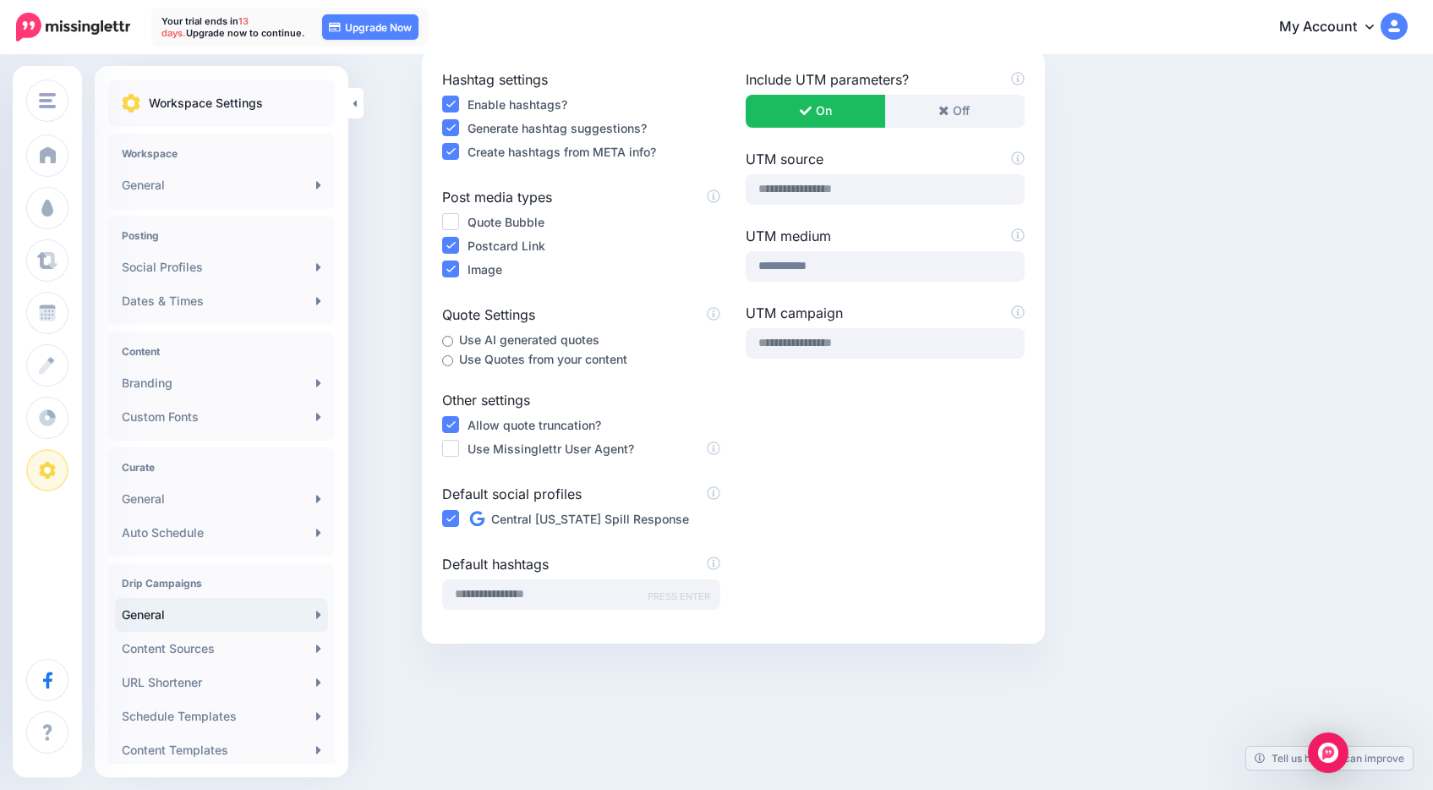
scroll to position [194, 0]
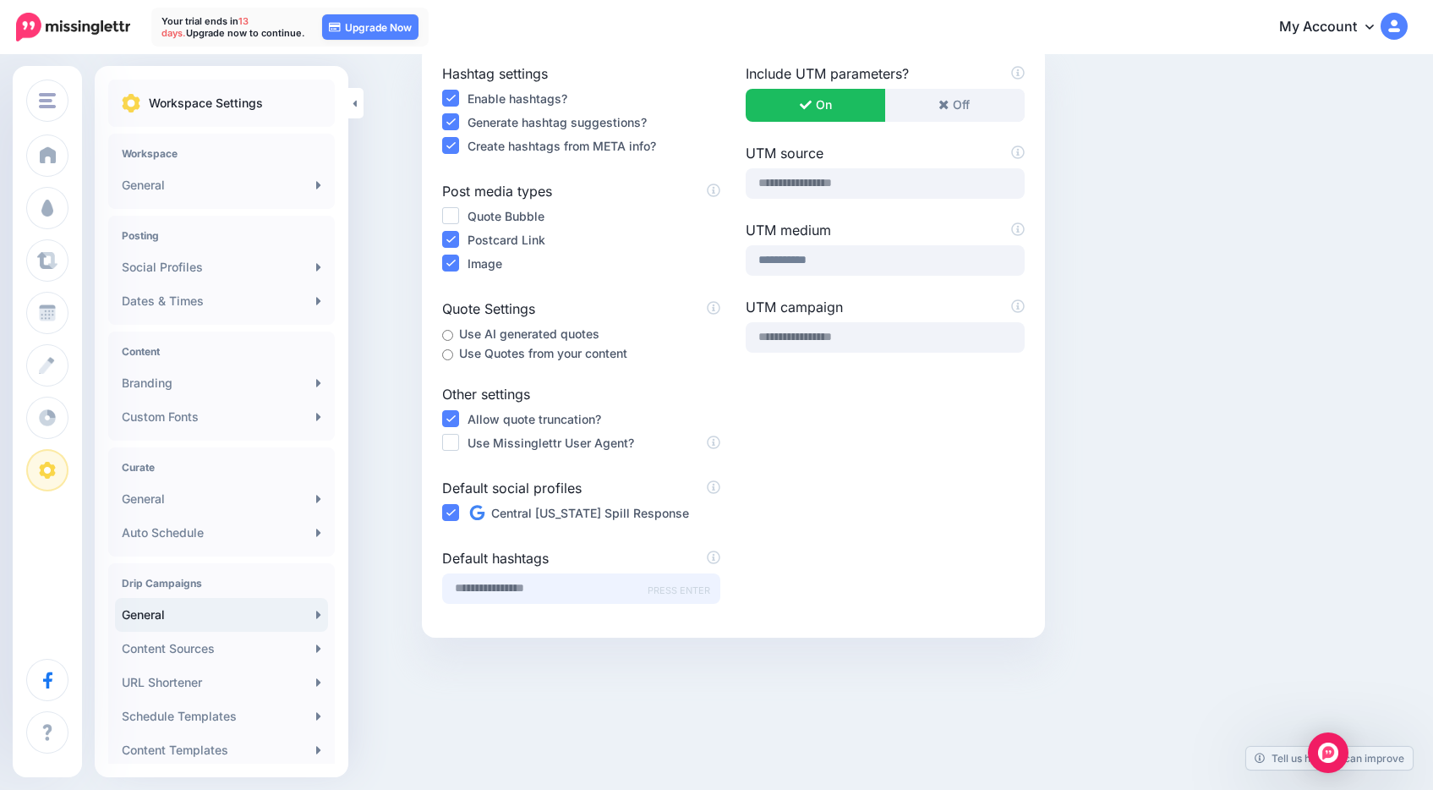
click at [505, 594] on input "text" at bounding box center [581, 588] width 278 height 30
click at [222, 651] on link "Content Sources" at bounding box center [221, 648] width 213 height 34
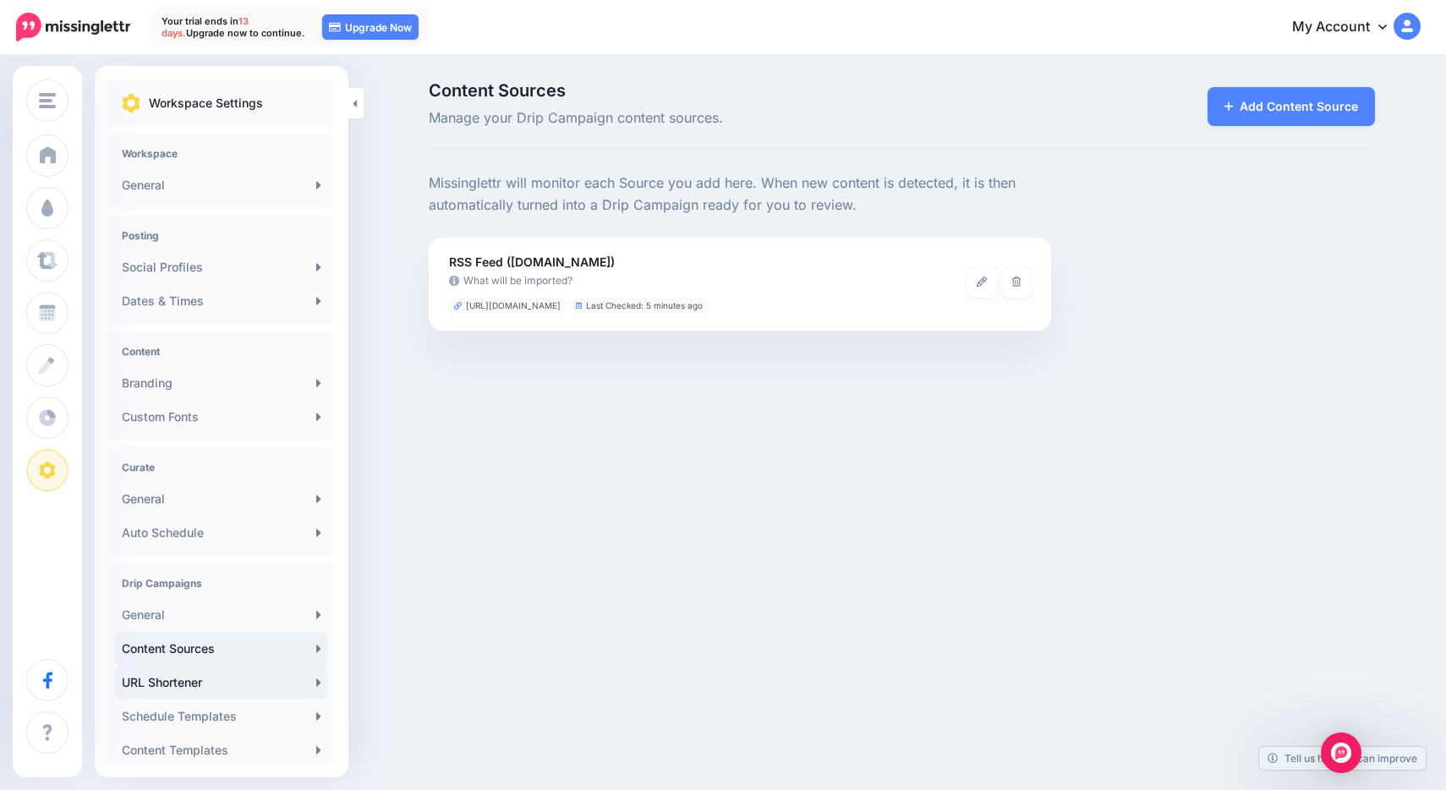
click at [180, 675] on link "URL Shortener" at bounding box center [221, 682] width 213 height 34
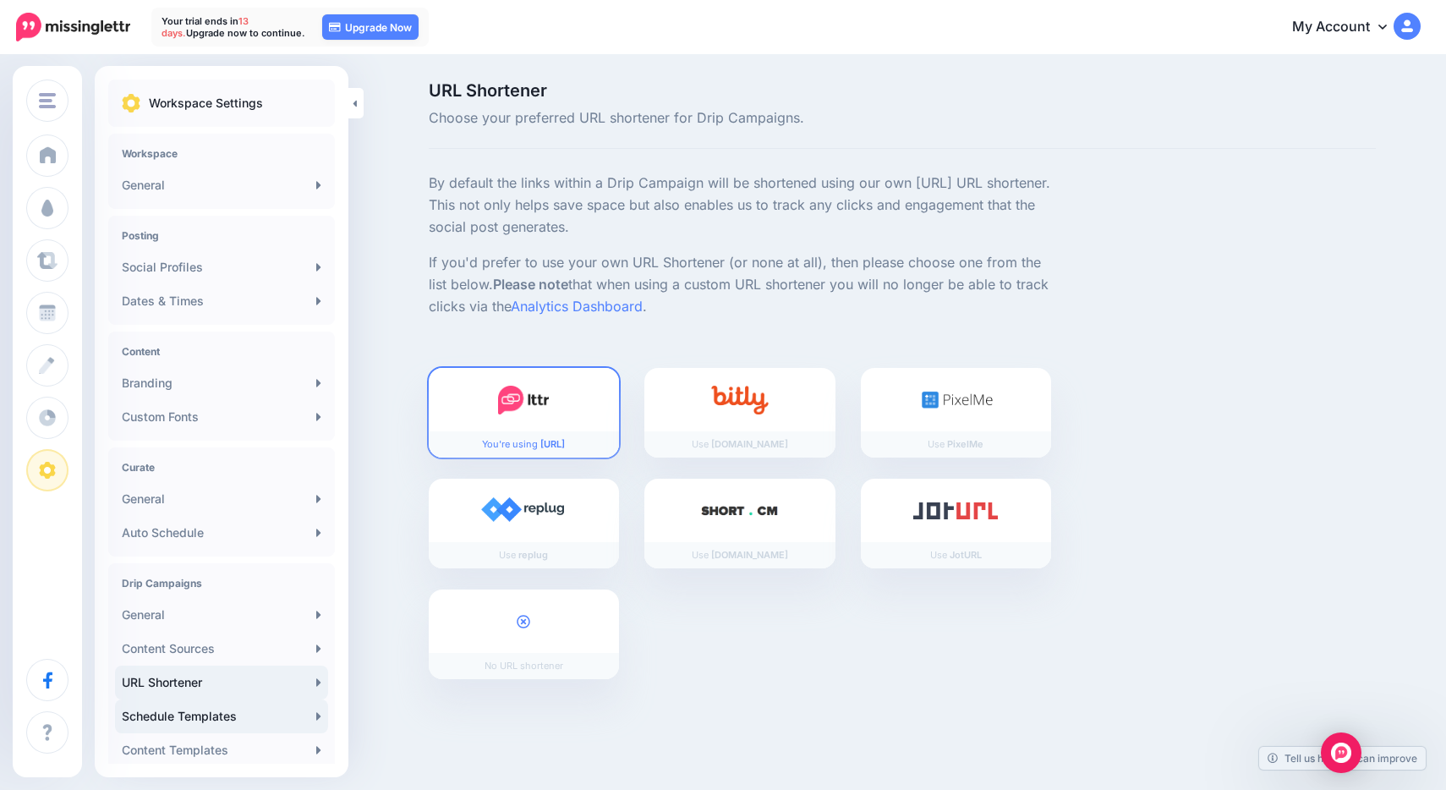
click at [221, 721] on link "Schedule Templates" at bounding box center [221, 716] width 213 height 34
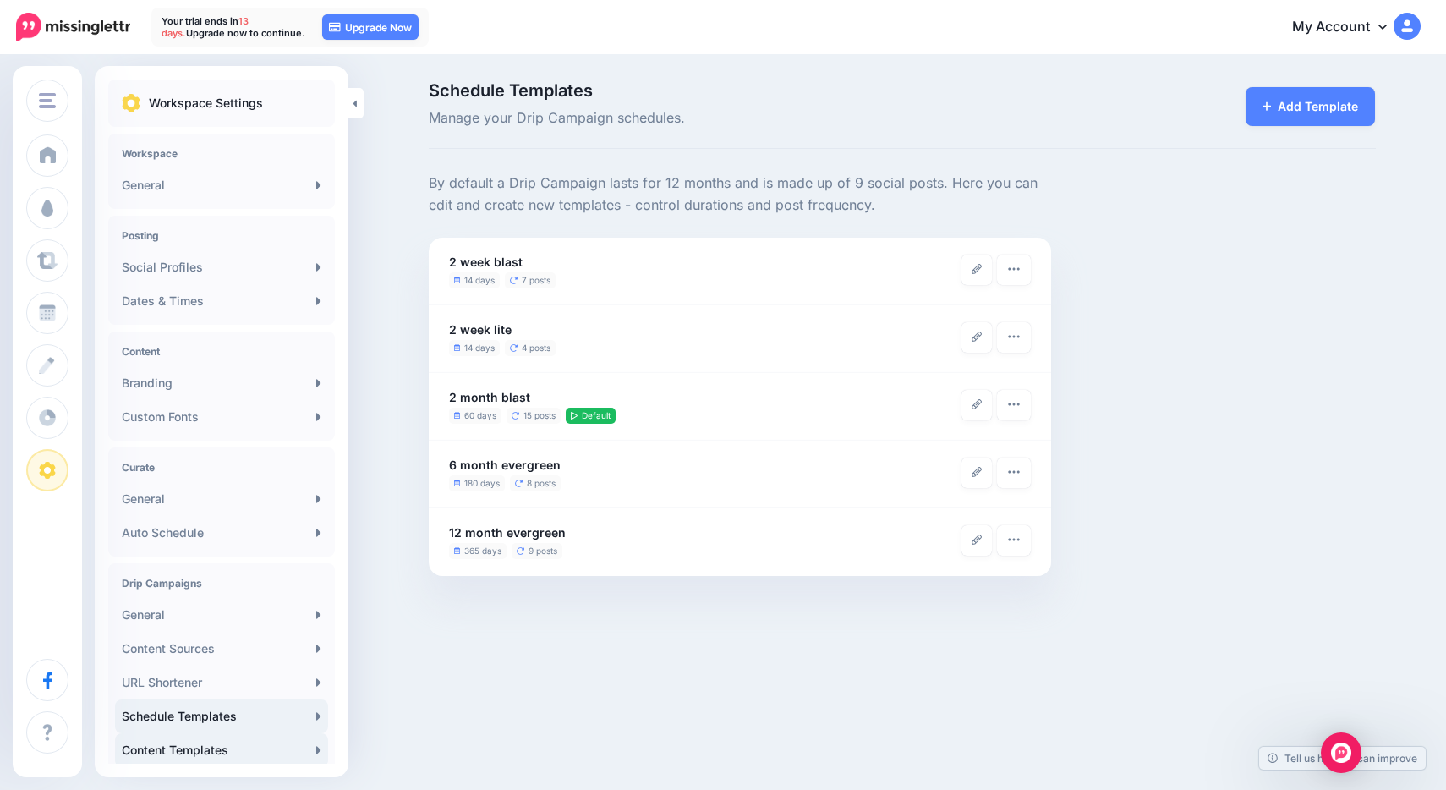
click at [202, 749] on link "Content Templates" at bounding box center [221, 750] width 213 height 34
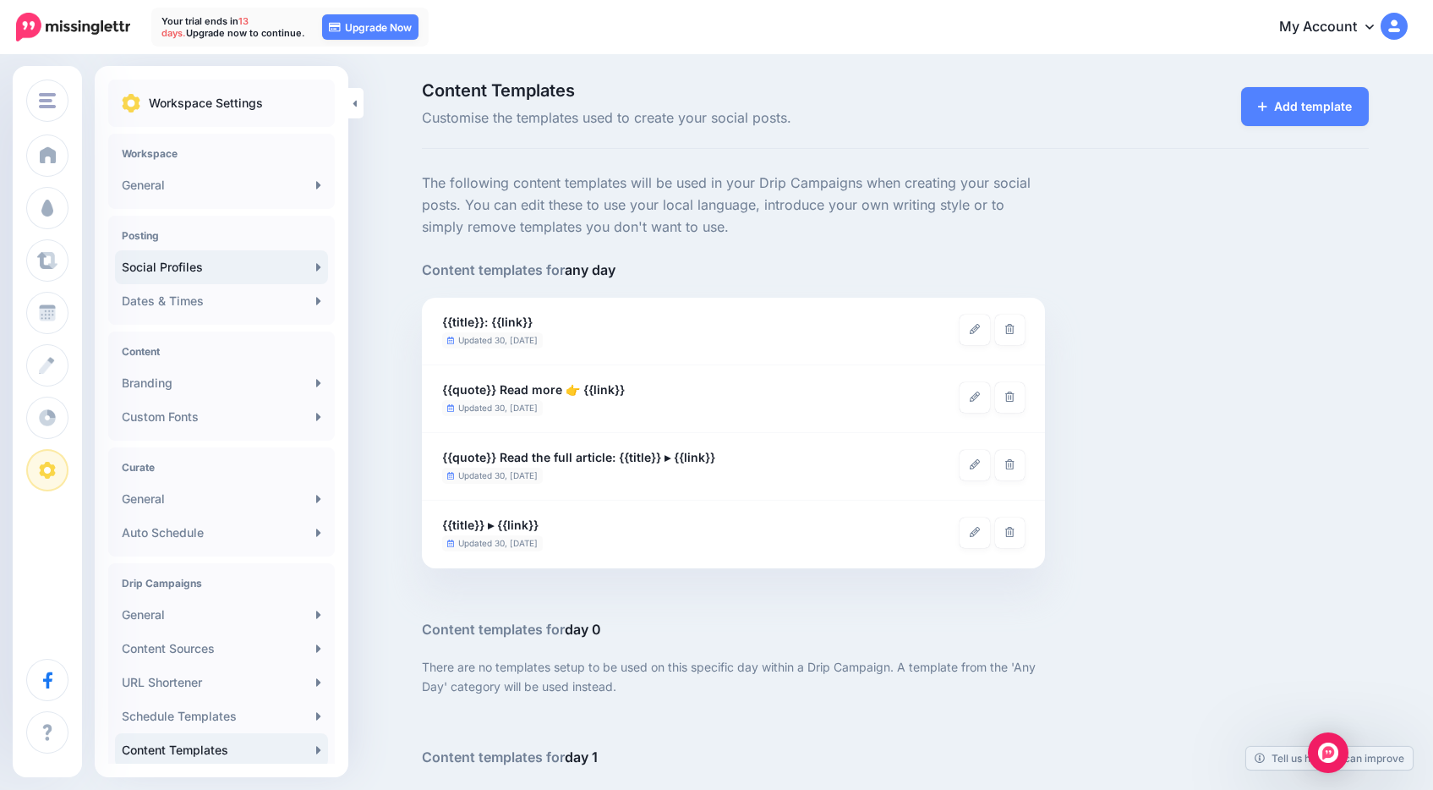
click at [199, 266] on link "Social Profiles" at bounding box center [221, 267] width 213 height 34
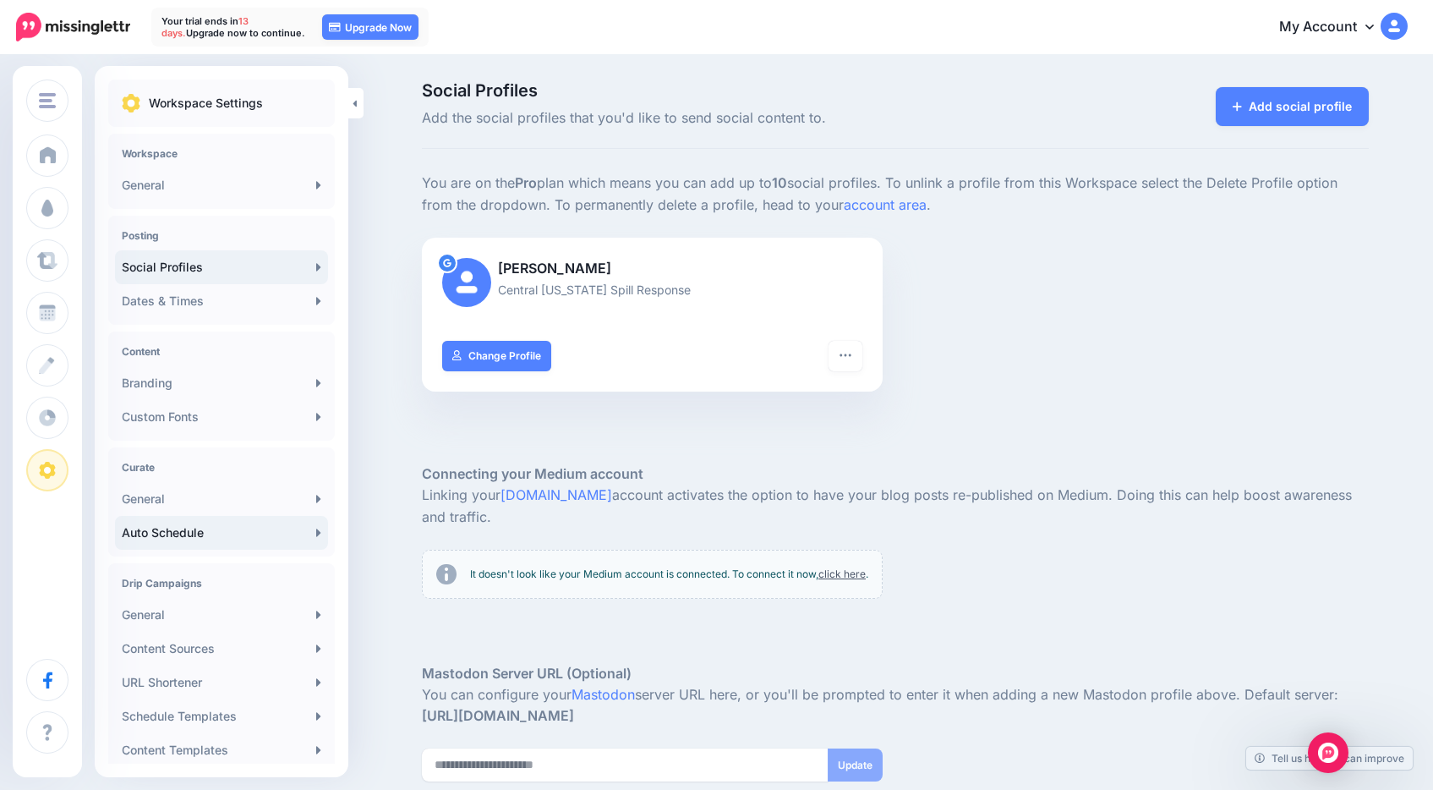
click at [176, 522] on link "Auto Schedule" at bounding box center [221, 533] width 213 height 34
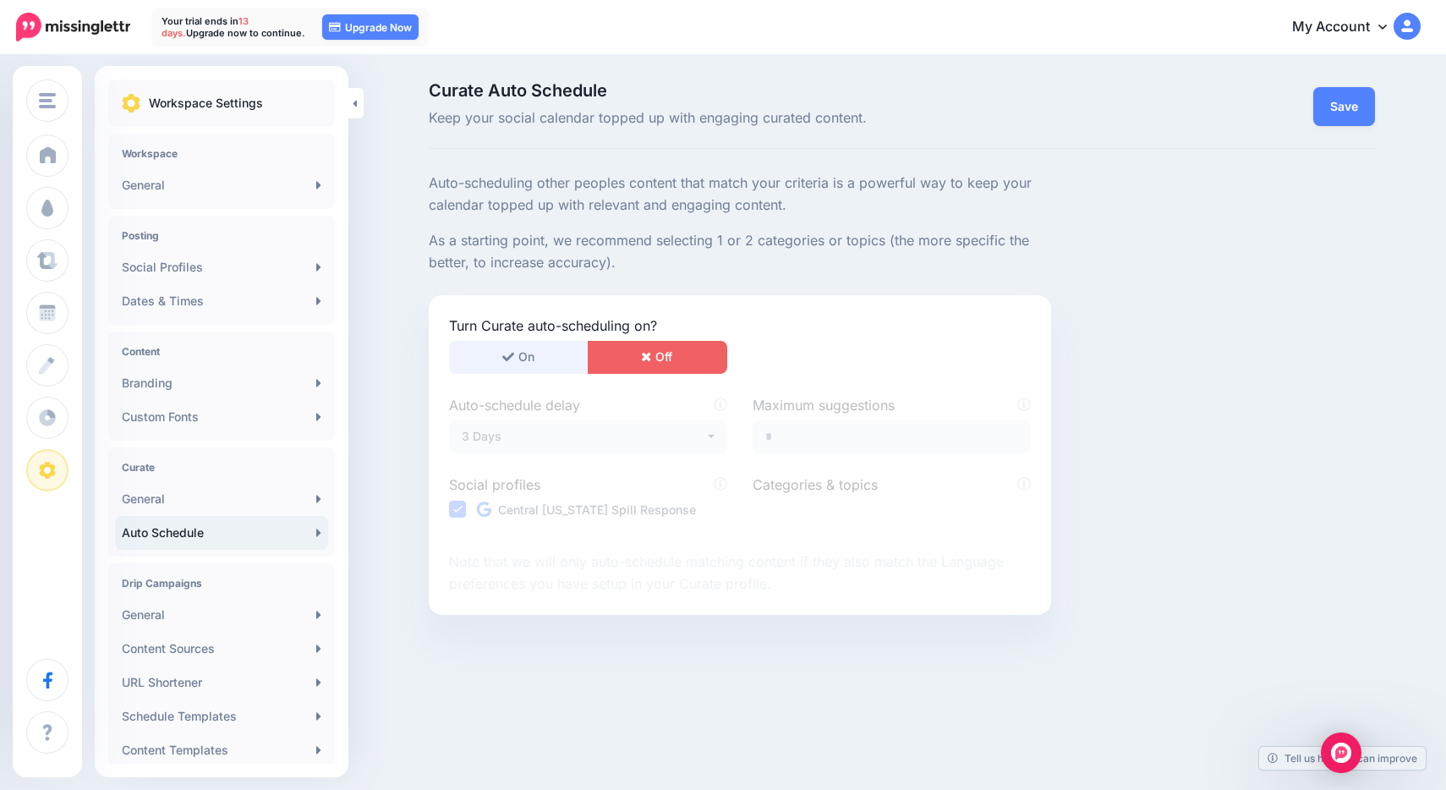
click at [506, 355] on icon "button" at bounding box center [508, 357] width 12 height 12
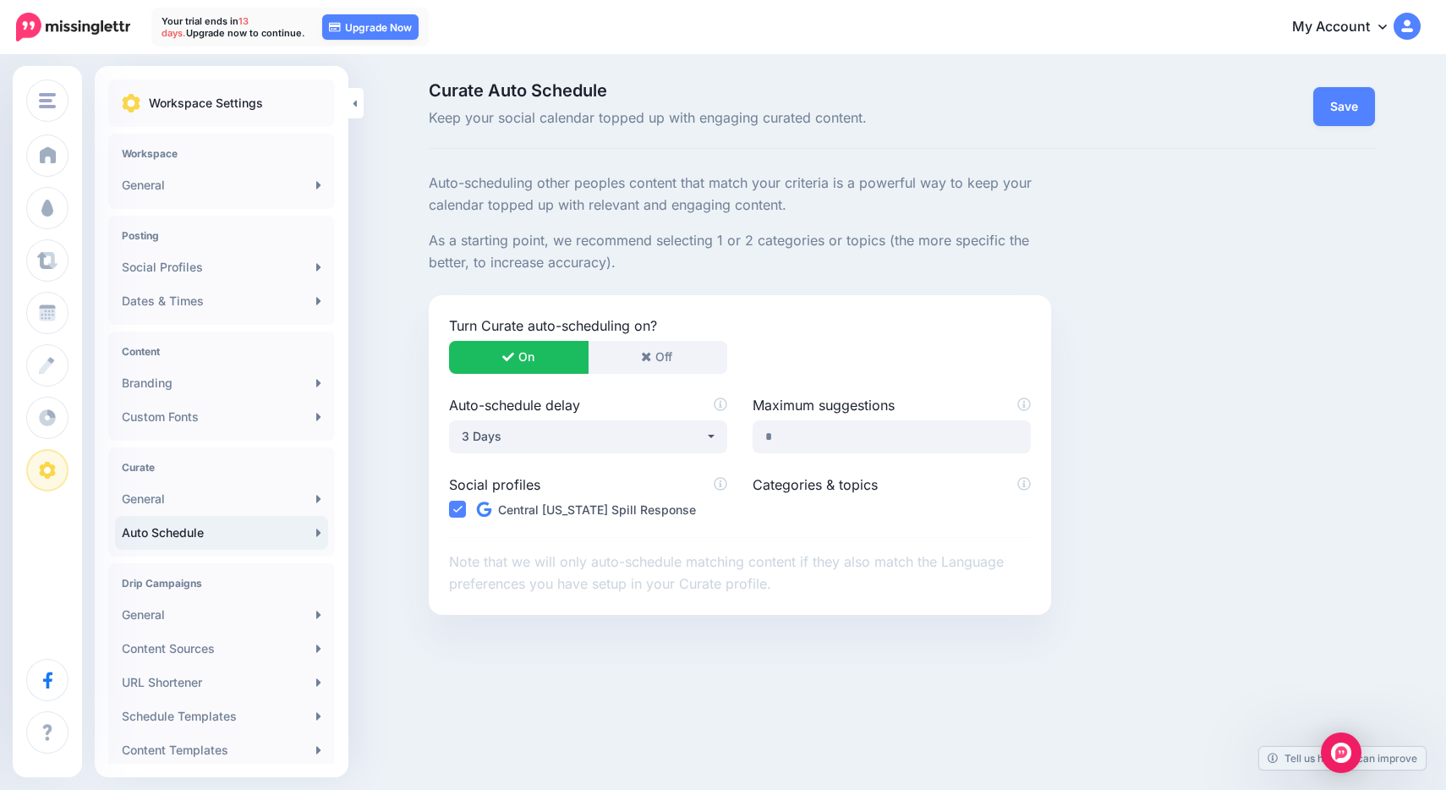
click at [803, 499] on div "Categories & topics" at bounding box center [891, 498] width 303 height 49
click at [657, 359] on button "Off" at bounding box center [657, 357] width 139 height 33
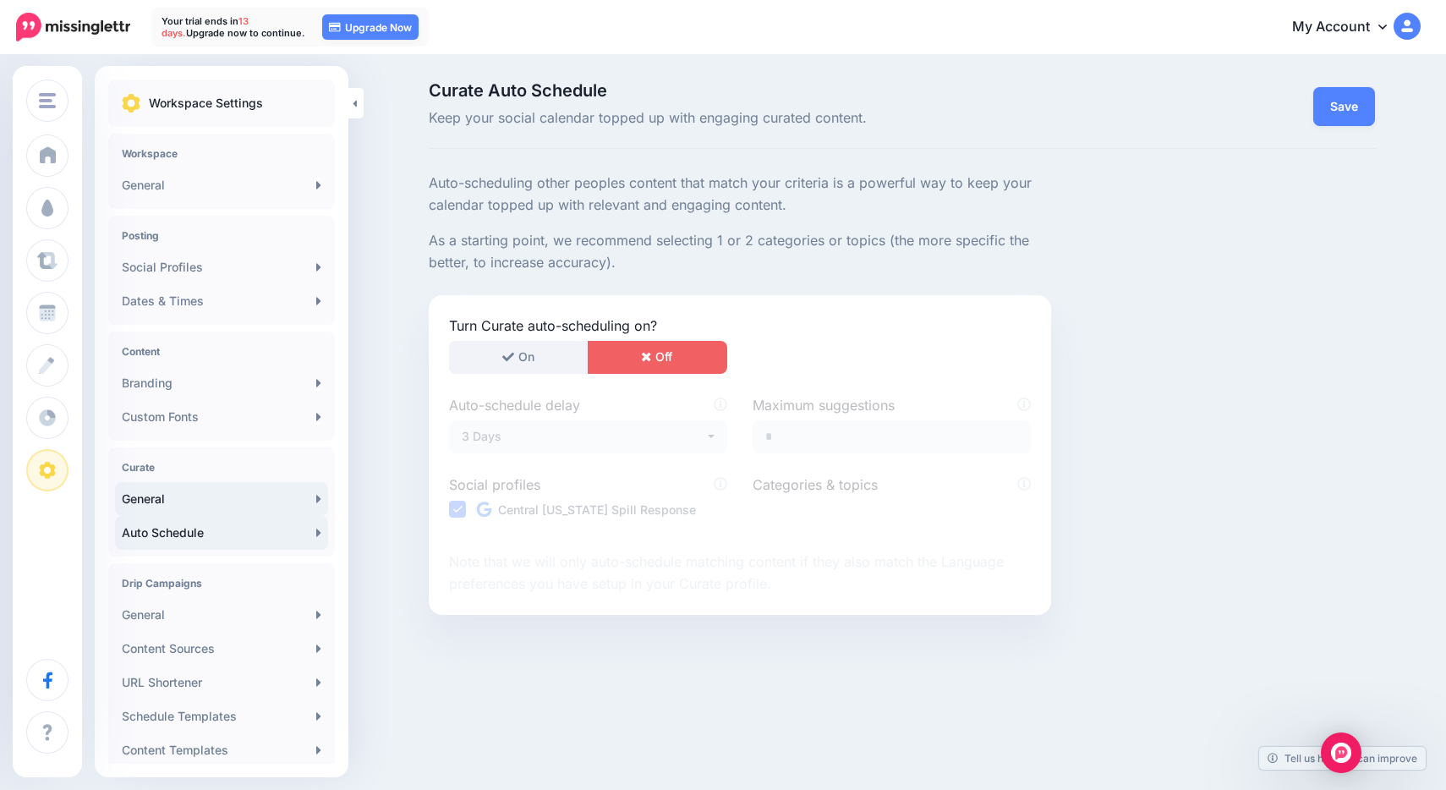
click at [217, 494] on link "General" at bounding box center [221, 499] width 213 height 34
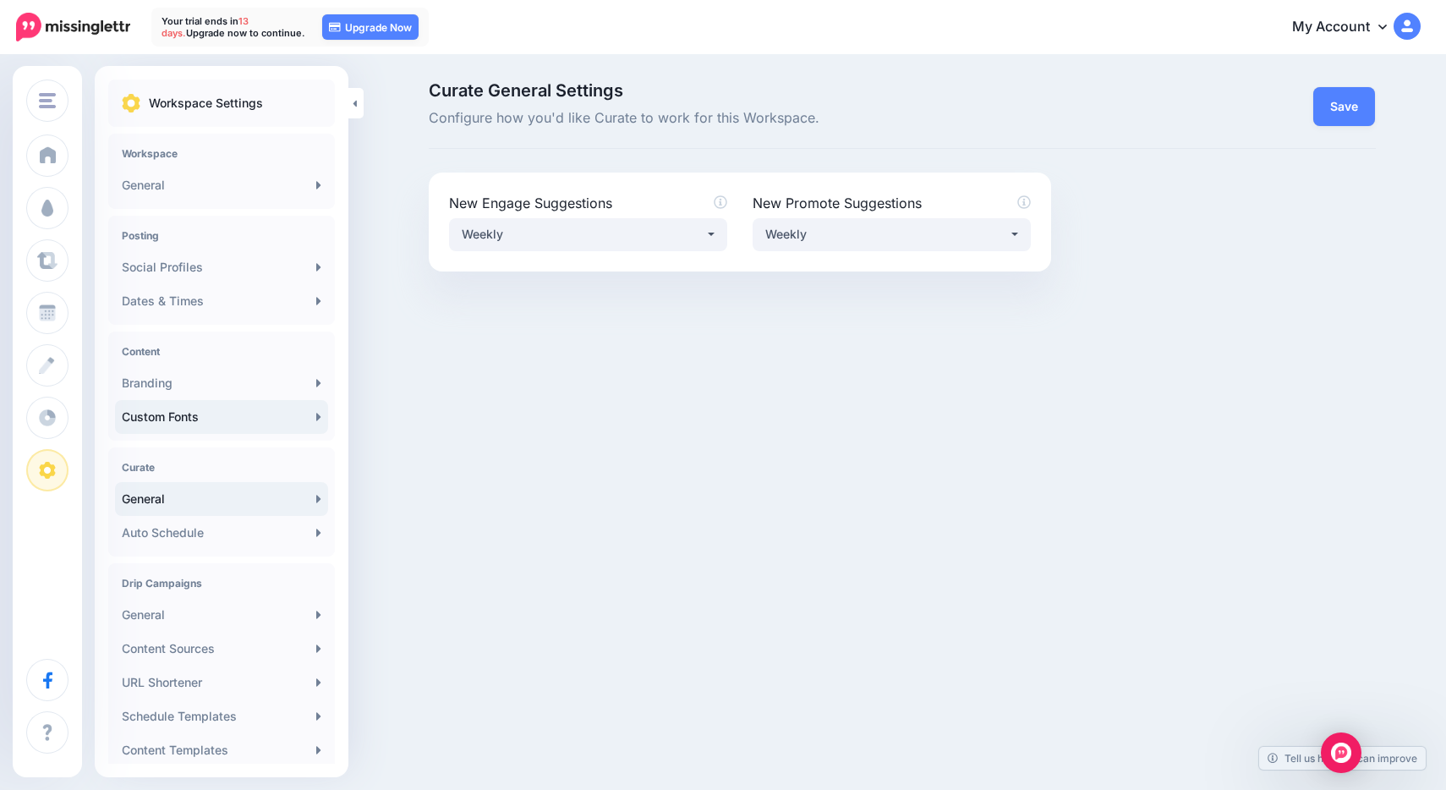
click at [179, 426] on link "Custom Fonts" at bounding box center [221, 417] width 213 height 34
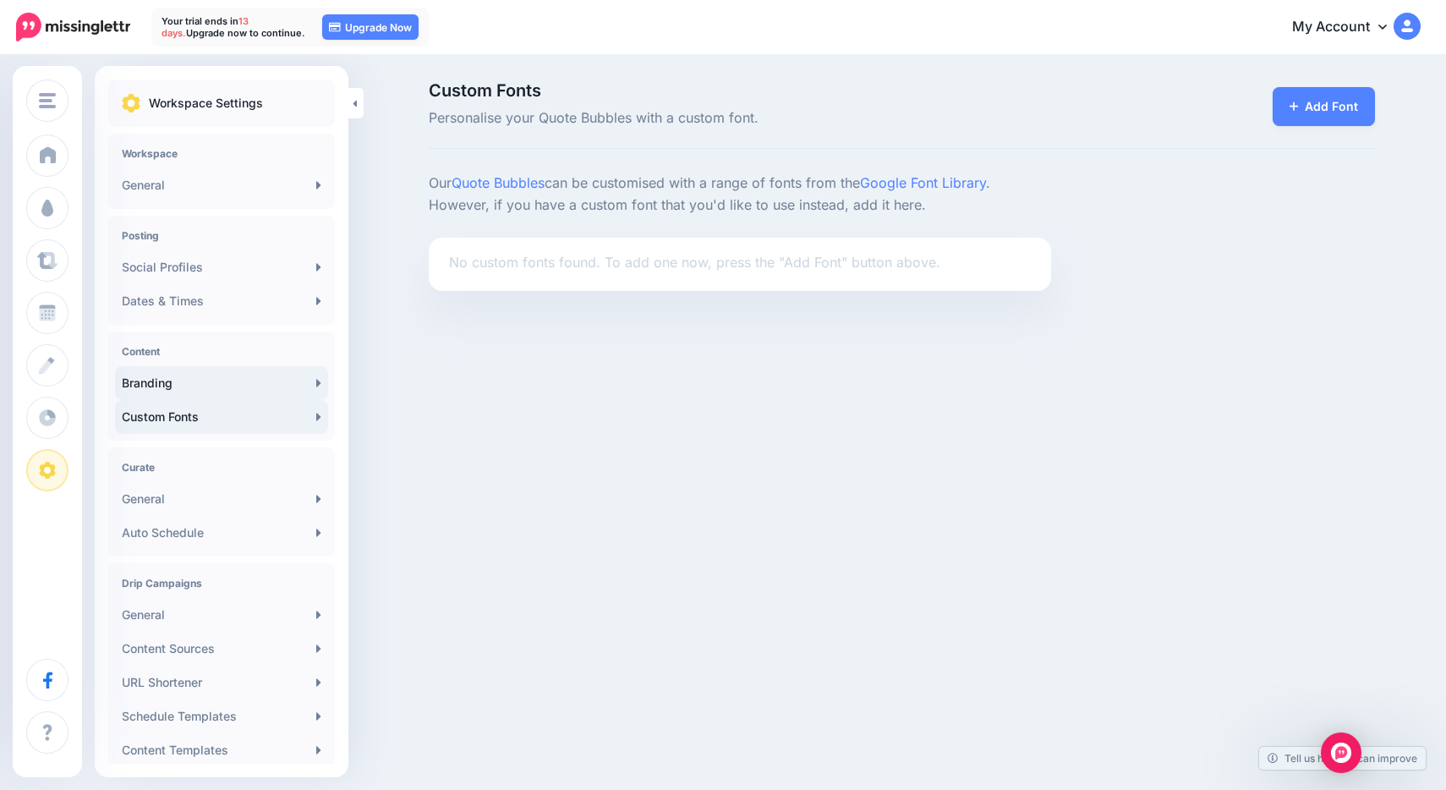
click at [179, 384] on link "Branding" at bounding box center [221, 383] width 213 height 34
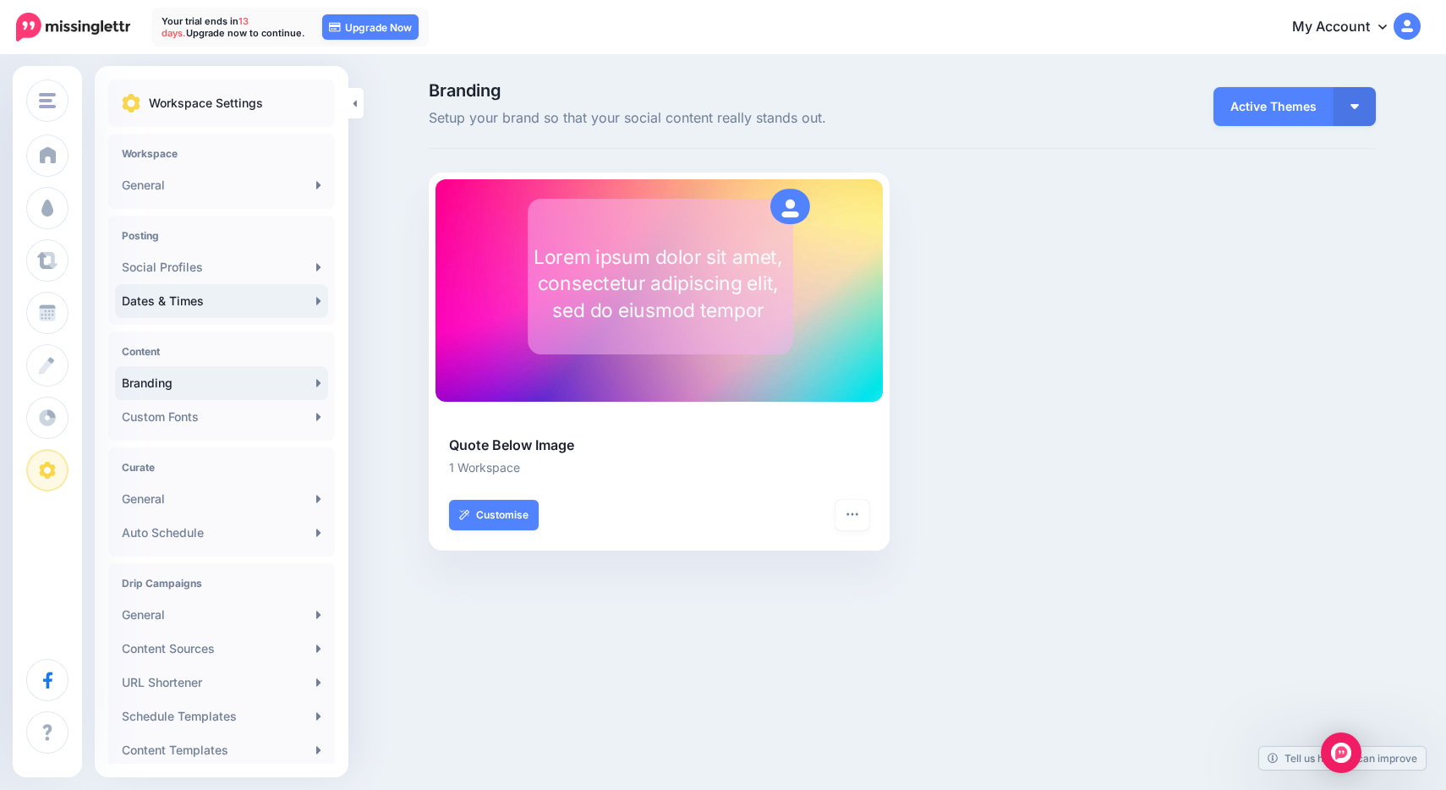
click at [260, 314] on link "Dates & Times" at bounding box center [221, 301] width 213 height 34
click at [253, 269] on link "Social Profiles" at bounding box center [221, 267] width 213 height 34
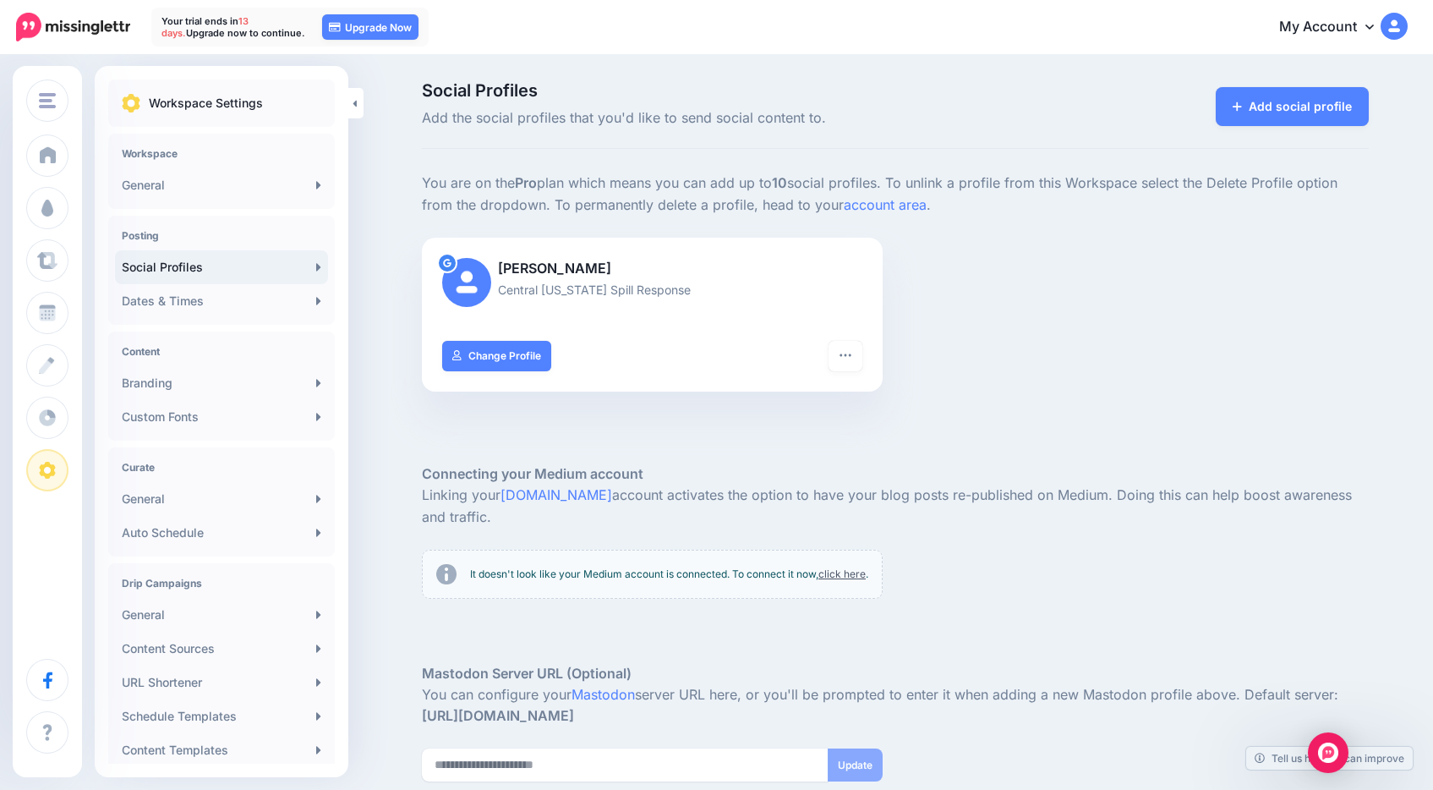
click at [752, 156] on div "Social Profiles Add the social profiles that you'd like to send social content …" at bounding box center [895, 495] width 972 height 826
